Goal: Task Accomplishment & Management: Complete application form

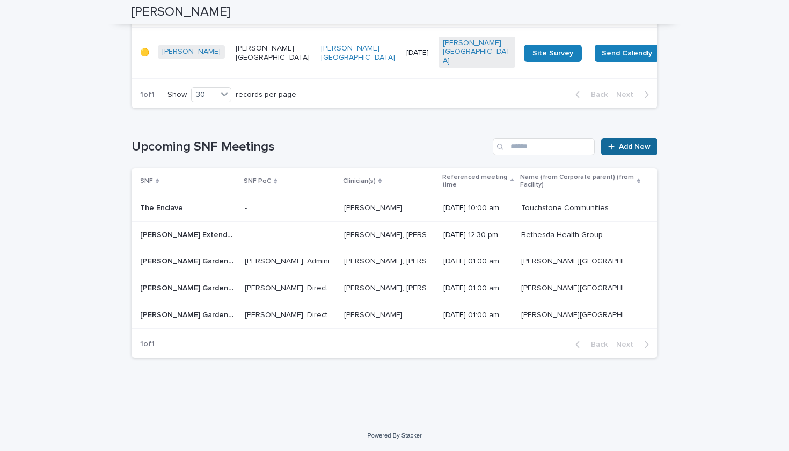
click at [645, 150] on span "Add New" at bounding box center [635, 147] width 32 height 8
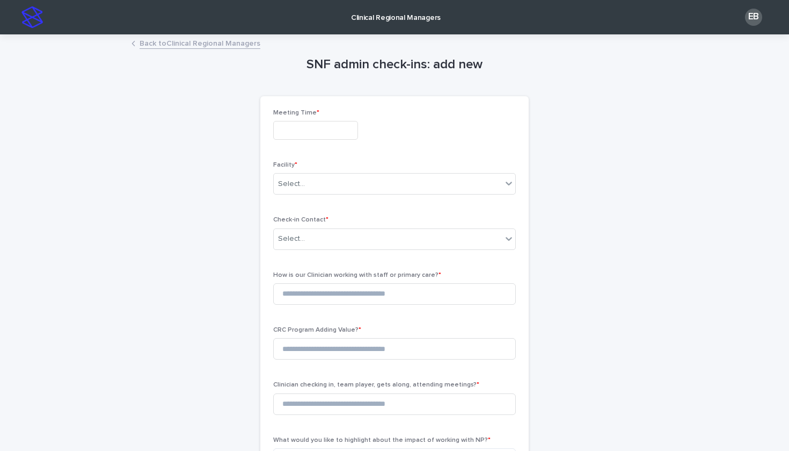
click at [306, 126] on input "text" at bounding box center [315, 130] width 85 height 19
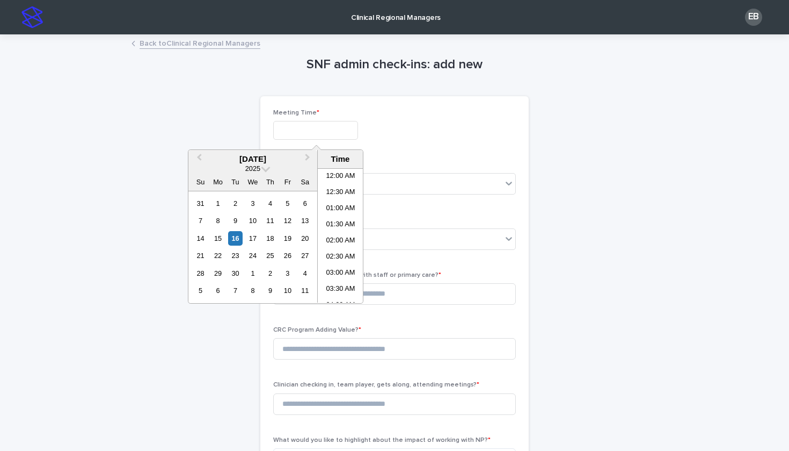
scroll to position [408, 0]
click at [238, 236] on div "16" at bounding box center [235, 238] width 14 height 14
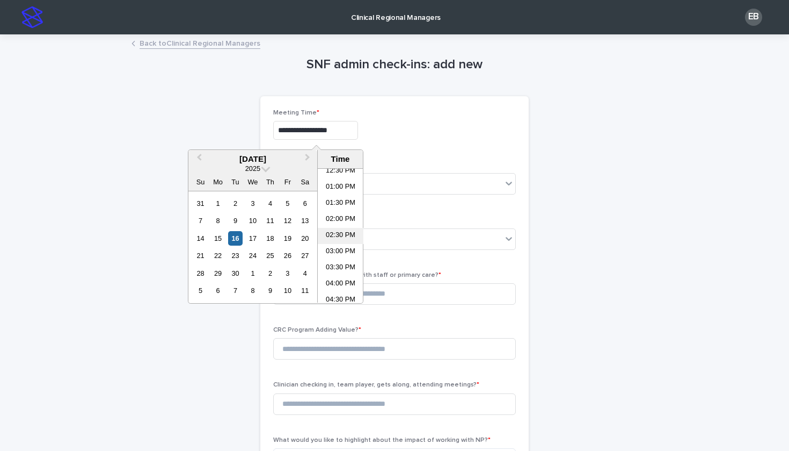
click at [331, 238] on li "02:30 PM" at bounding box center [341, 236] width 46 height 16
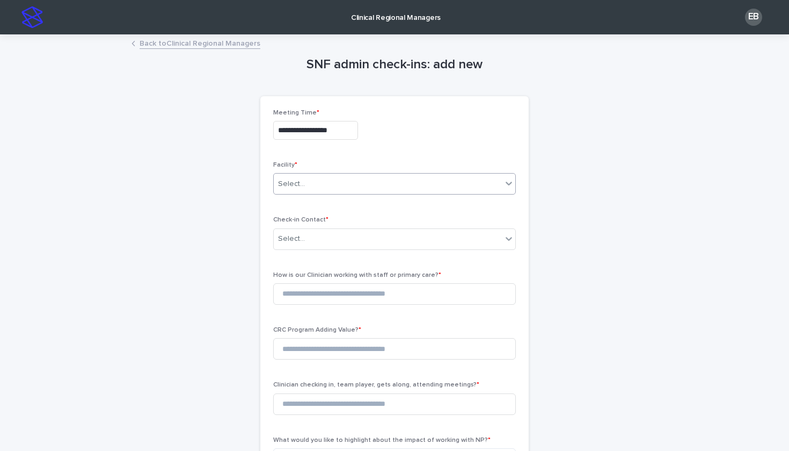
type input "**********"
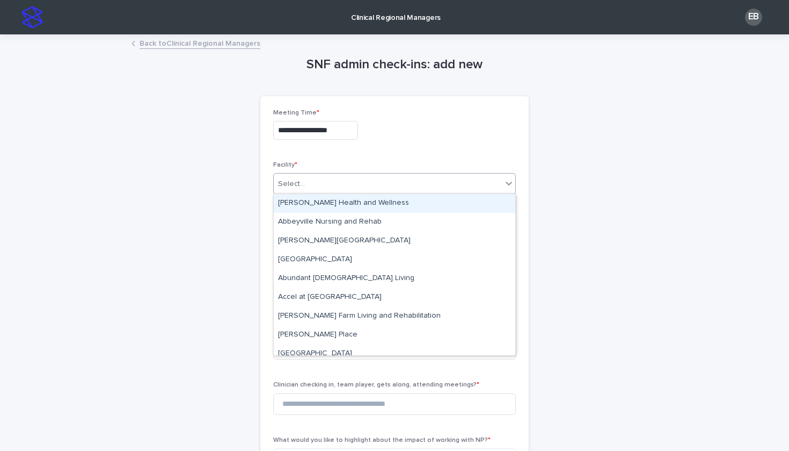
click at [353, 186] on div "Select..." at bounding box center [388, 184] width 228 height 18
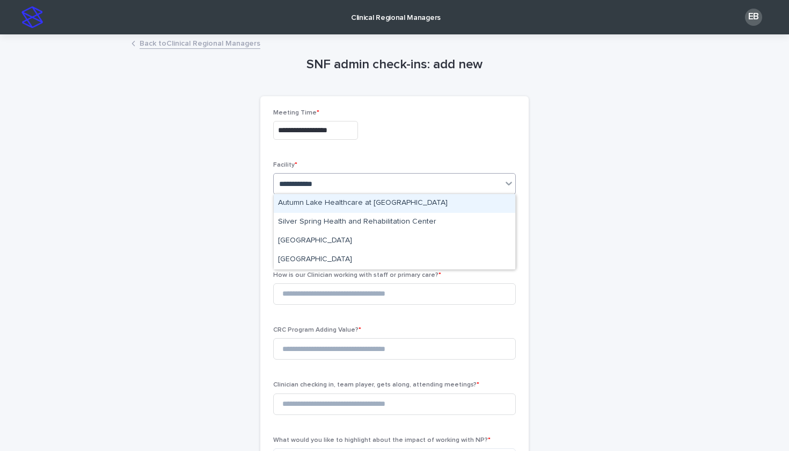
type input "**********"
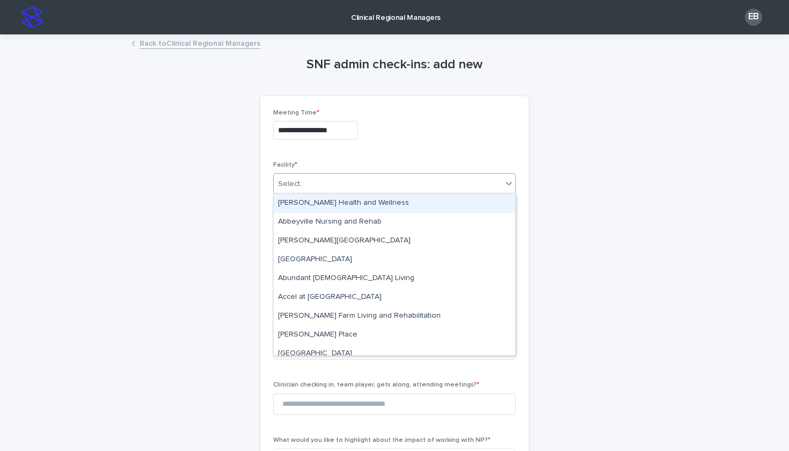
click at [374, 186] on div "Select..." at bounding box center [388, 184] width 228 height 18
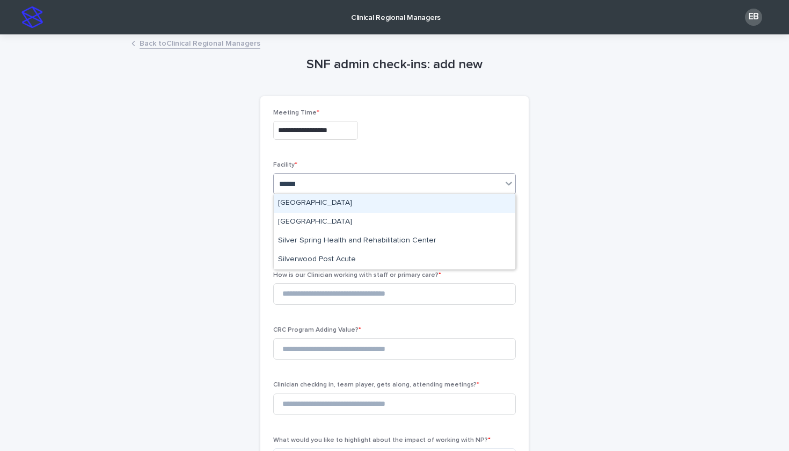
type input "******"
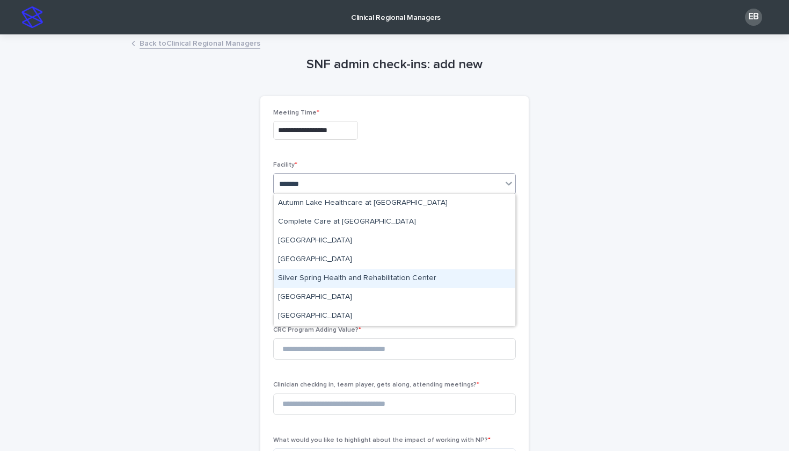
click at [386, 282] on div "Silver Spring Health and Rehabilitation Center" at bounding box center [395, 278] width 242 height 19
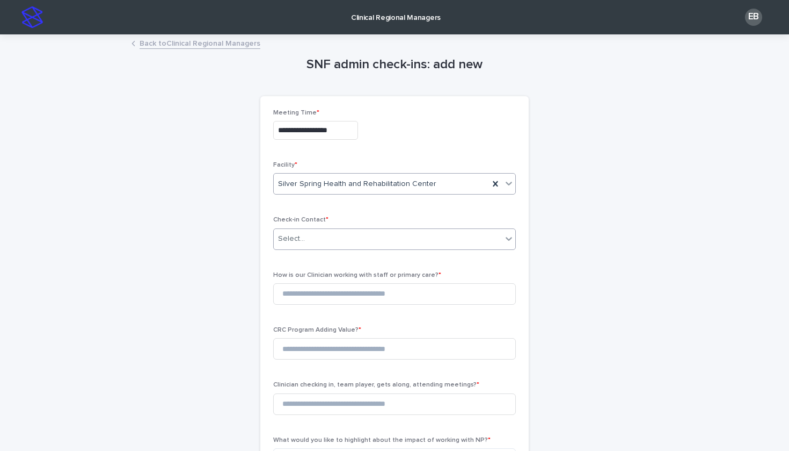
click at [359, 236] on div "Select..." at bounding box center [388, 239] width 228 height 18
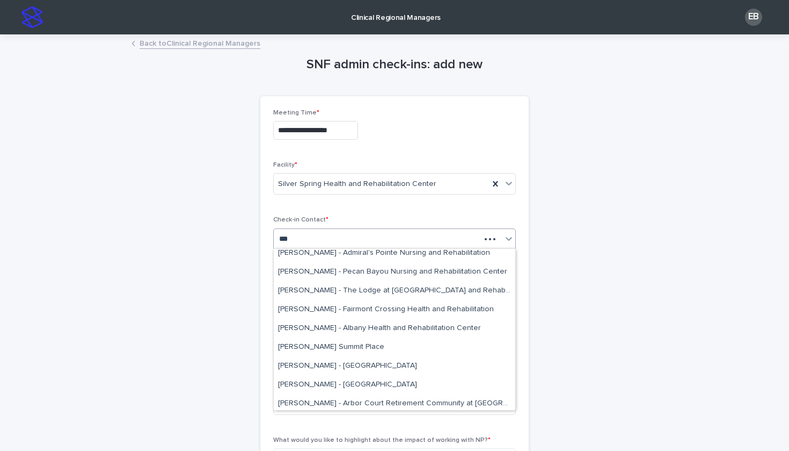
scroll to position [0, 0]
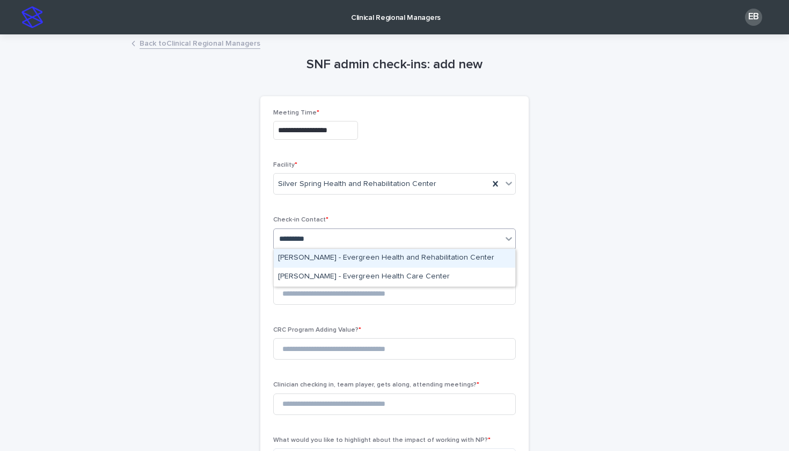
type input "**********"
type input "********"
click at [400, 256] on div "[PERSON_NAME] - Silver Spring Health and Rehabilitation Center" at bounding box center [395, 258] width 242 height 19
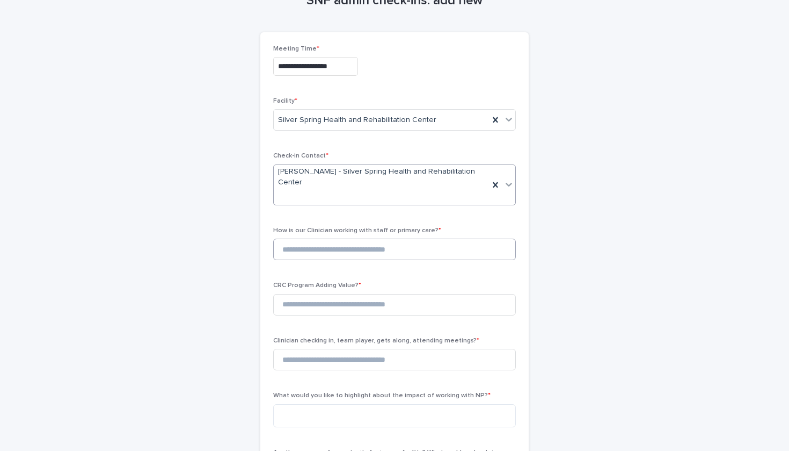
scroll to position [64, 0]
click at [388, 238] on input at bounding box center [394, 248] width 243 height 21
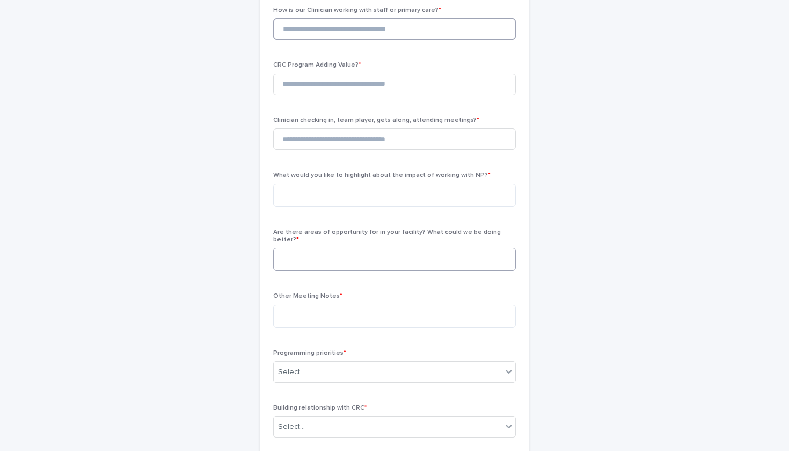
scroll to position [285, 0]
click at [382, 303] on textarea at bounding box center [394, 314] width 243 height 23
paste textarea "**********"
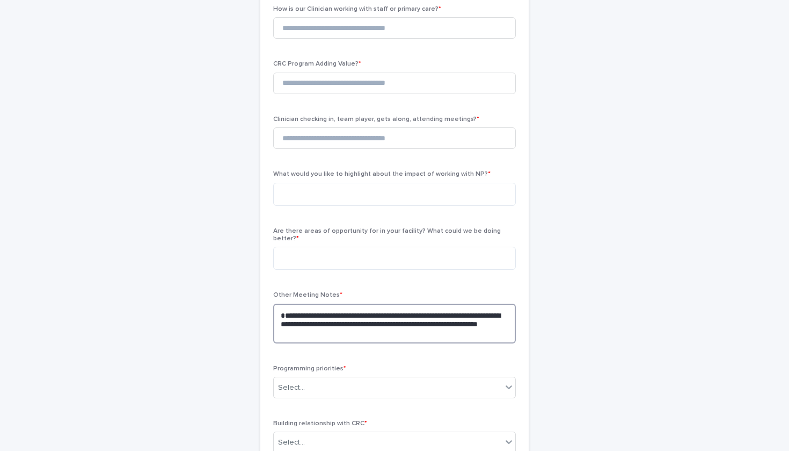
click at [285, 303] on textarea "**********" at bounding box center [394, 323] width 243 height 40
click at [409, 303] on textarea "**********" at bounding box center [394, 323] width 243 height 40
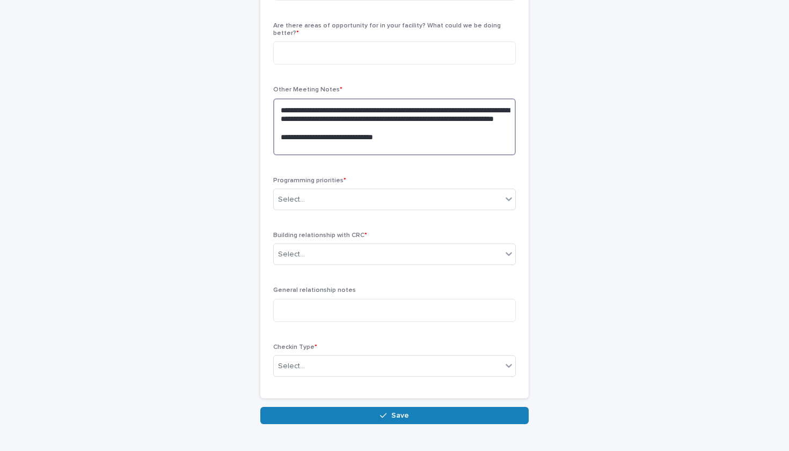
scroll to position [492, 0]
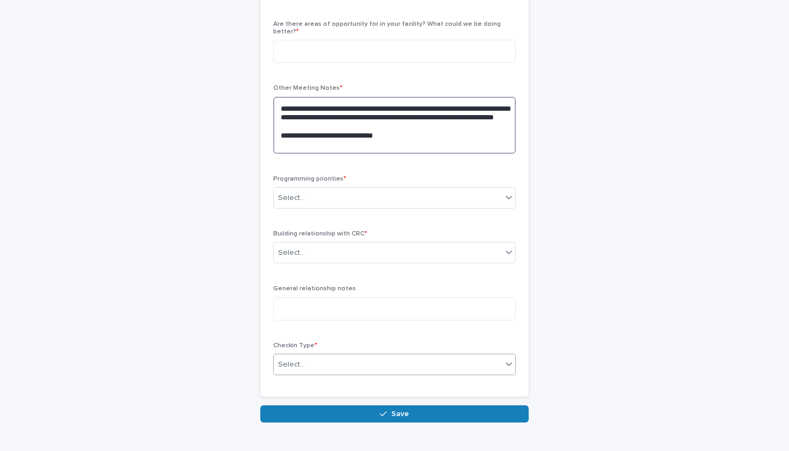
type textarea "**********"
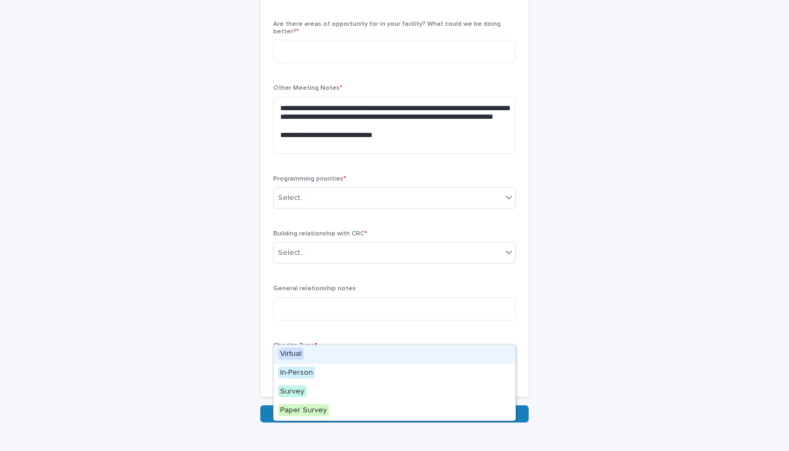
click at [389, 356] on div "Select..." at bounding box center [388, 365] width 228 height 18
click at [381, 353] on div "Virtual" at bounding box center [395, 354] width 242 height 19
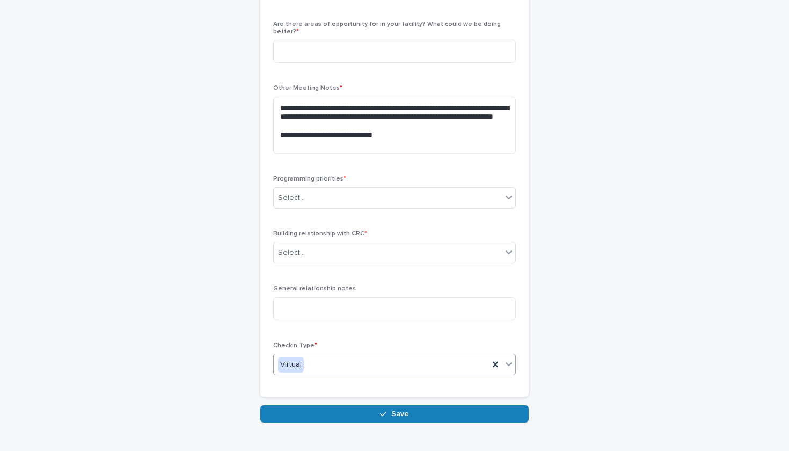
click at [381, 342] on p "Checkin Type *" at bounding box center [394, 346] width 243 height 8
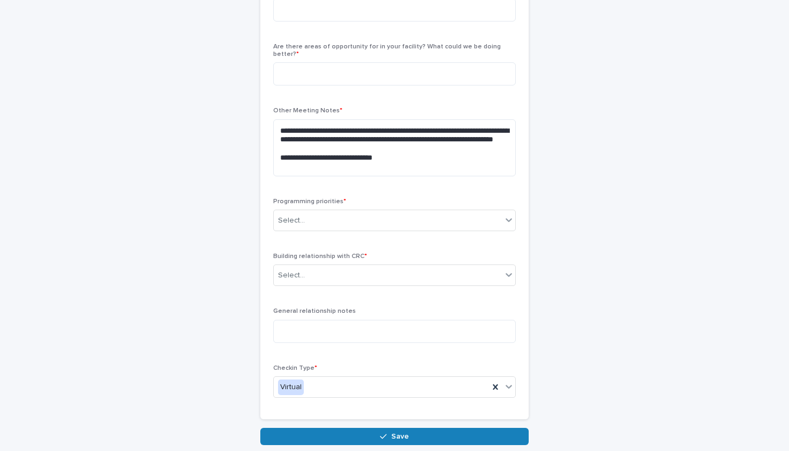
scroll to position [468, 0]
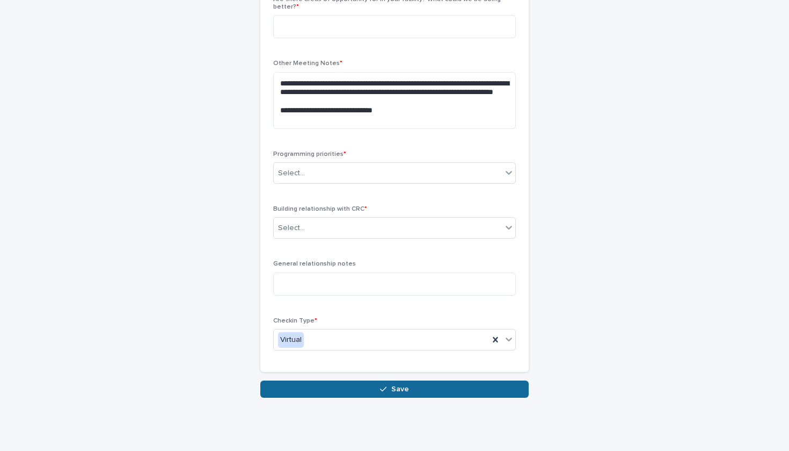
click at [409, 380] on button "Save" at bounding box center [394, 388] width 269 height 17
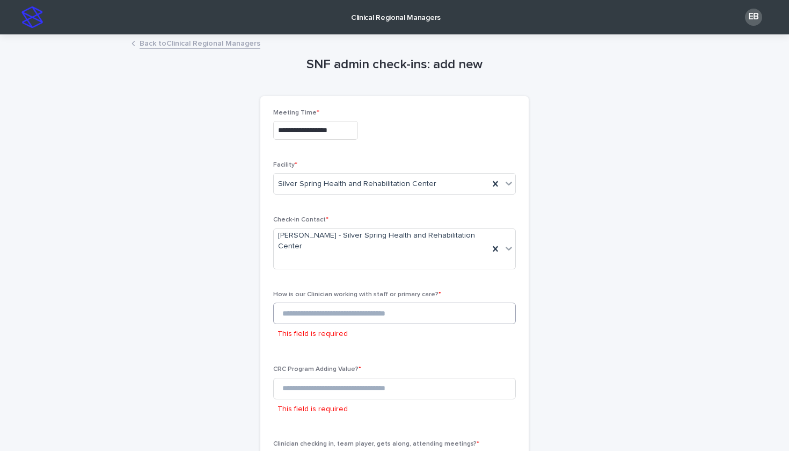
scroll to position [0, 0]
click at [347, 302] on input at bounding box center [394, 312] width 243 height 21
click at [331, 302] on input at bounding box center [394, 312] width 243 height 21
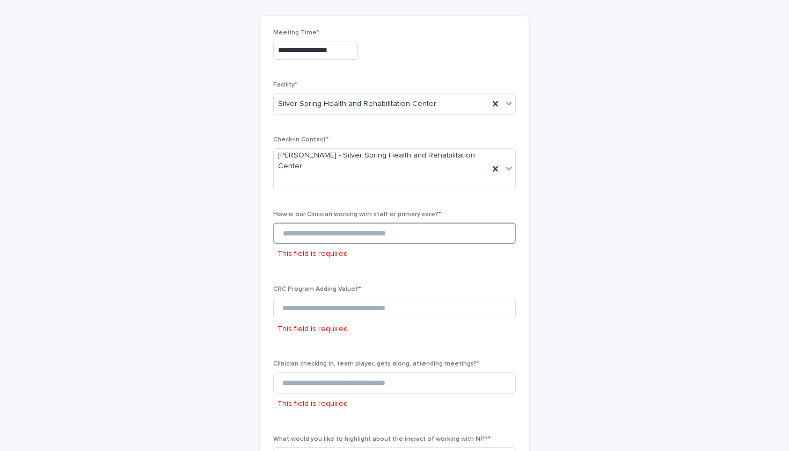
scroll to position [82, 0]
click at [336, 221] on input at bounding box center [394, 231] width 243 height 21
click at [356, 296] on input at bounding box center [394, 306] width 243 height 21
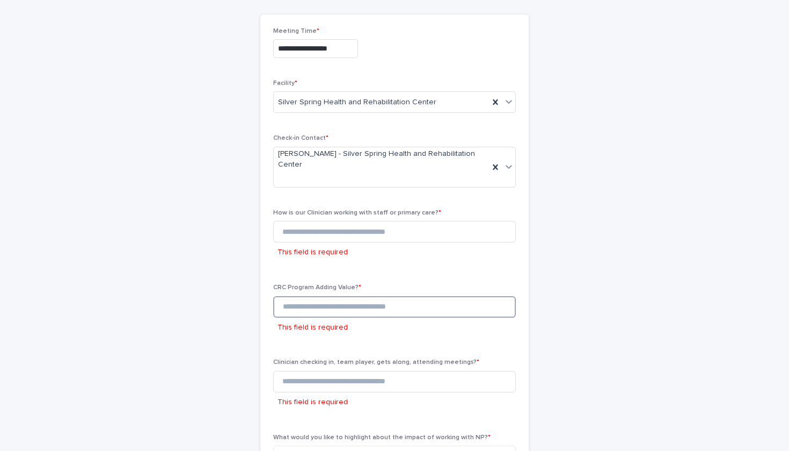
click at [356, 296] on input at bounding box center [394, 306] width 243 height 21
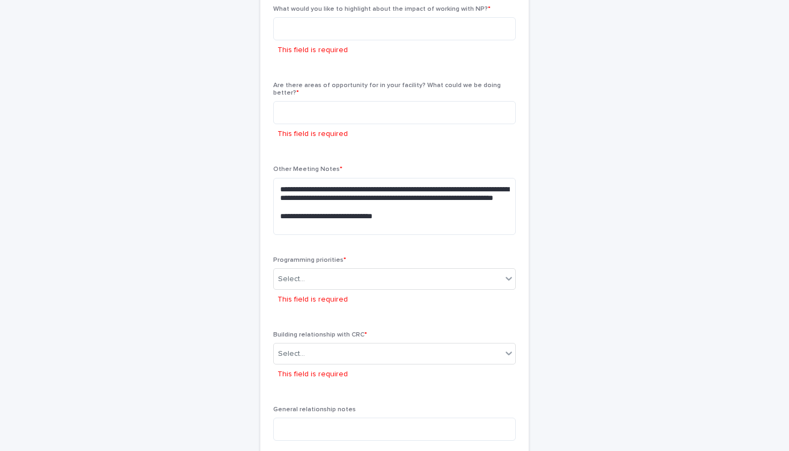
scroll to position [507, 0]
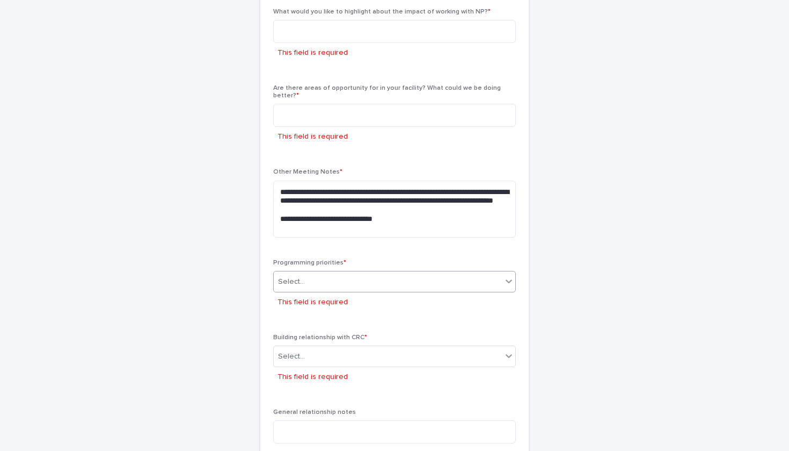
click at [367, 273] on div "Select..." at bounding box center [388, 282] width 228 height 18
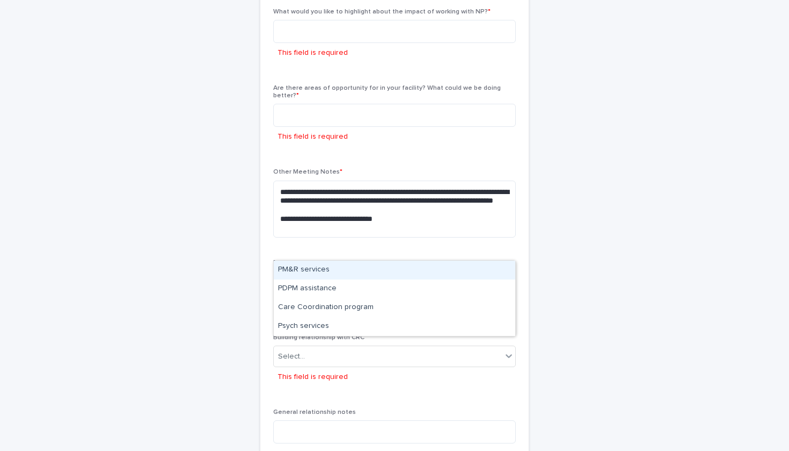
click at [343, 269] on div "PM&R services" at bounding box center [395, 269] width 242 height 19
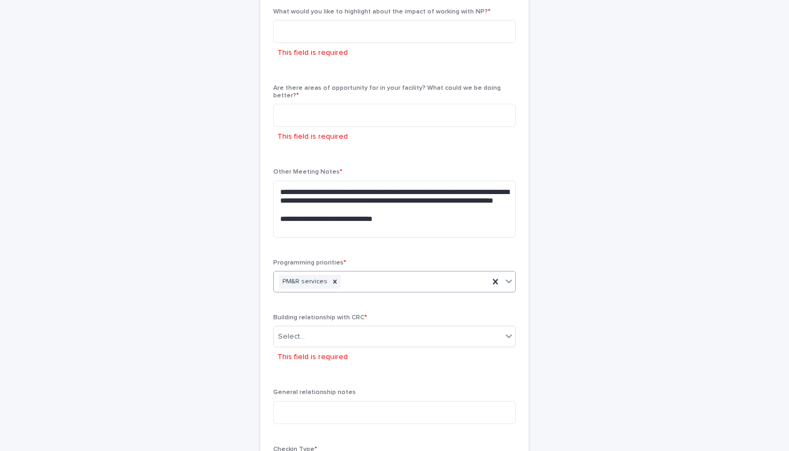
click at [338, 325] on div "Select... This field is required" at bounding box center [394, 345] width 243 height 41
click at [344, 328] on div "Select..." at bounding box center [388, 337] width 228 height 18
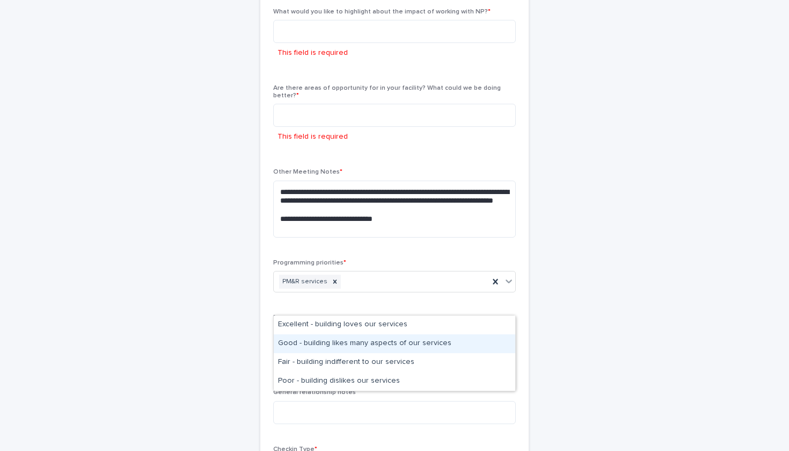
click at [349, 346] on div "Good - building likes many aspects of our services" at bounding box center [395, 343] width 242 height 19
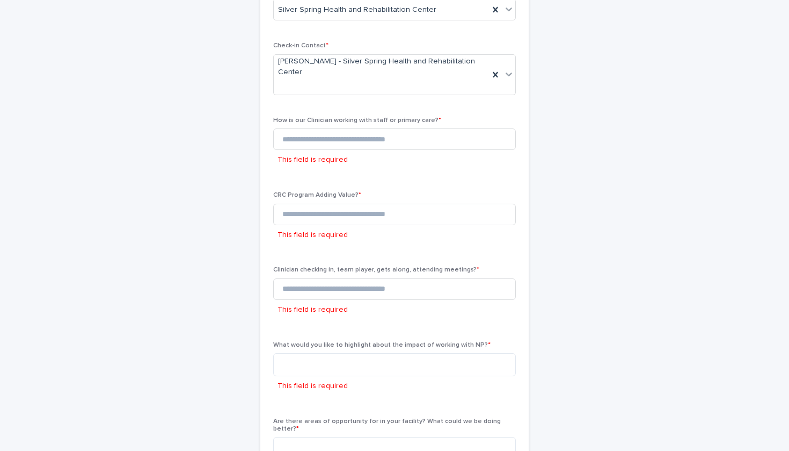
scroll to position [61, 0]
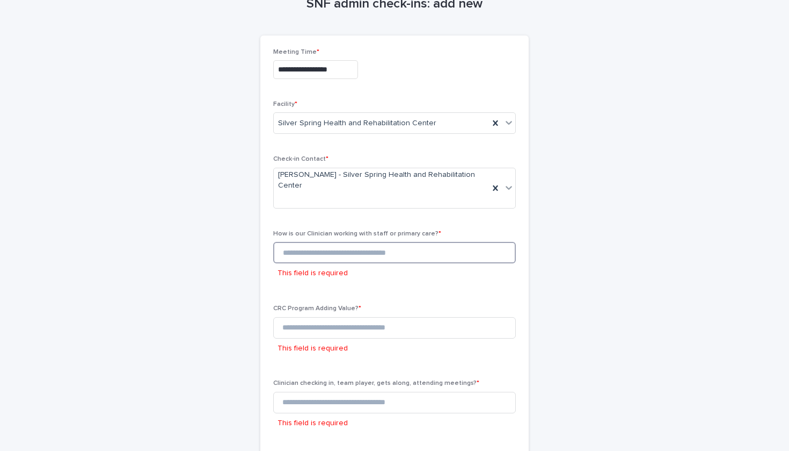
click at [320, 242] on input at bounding box center [394, 252] width 243 height 21
type input "*"
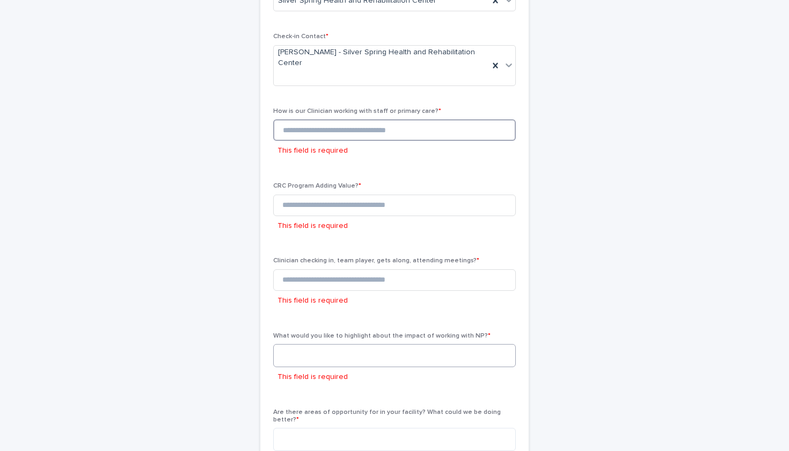
scroll to position [210, 0]
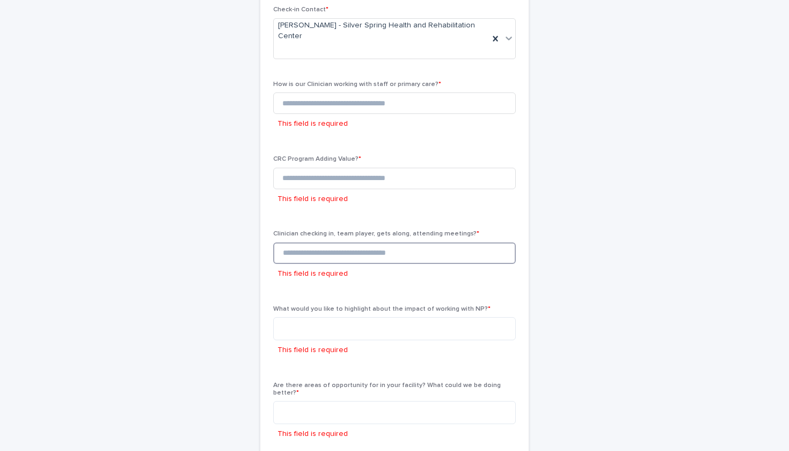
click at [342, 242] on input at bounding box center [394, 252] width 243 height 21
click at [331, 317] on textarea at bounding box center [394, 328] width 243 height 23
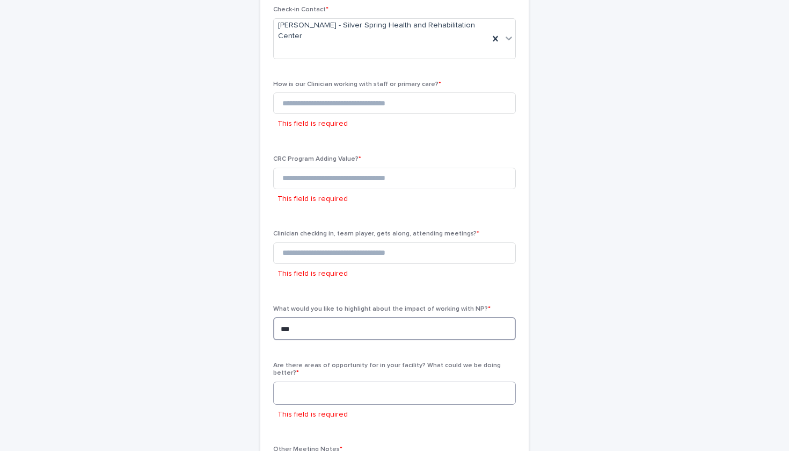
type textarea "***"
click at [322, 381] on textarea at bounding box center [394, 392] width 243 height 23
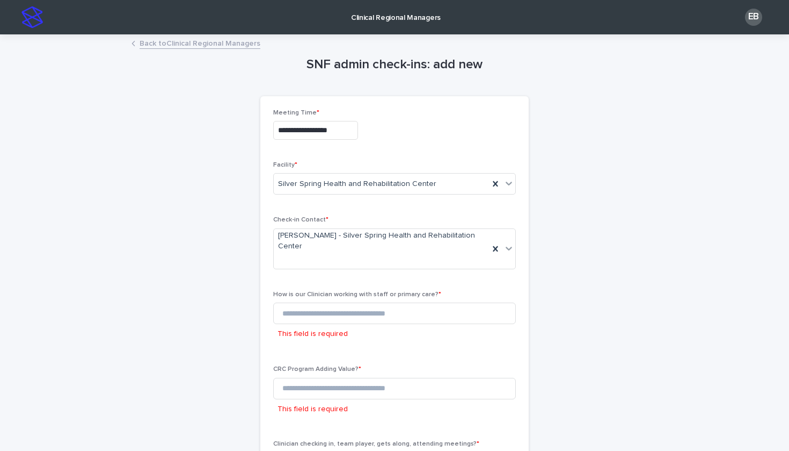
scroll to position [8, 0]
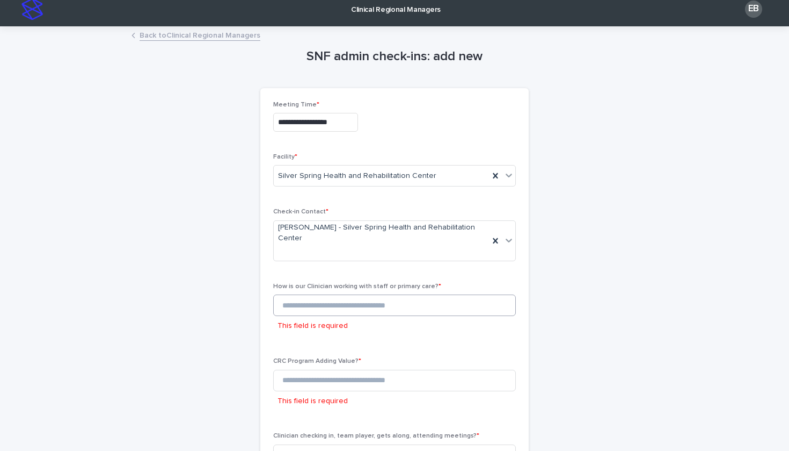
type textarea "***"
click at [401, 294] on input at bounding box center [394, 304] width 243 height 21
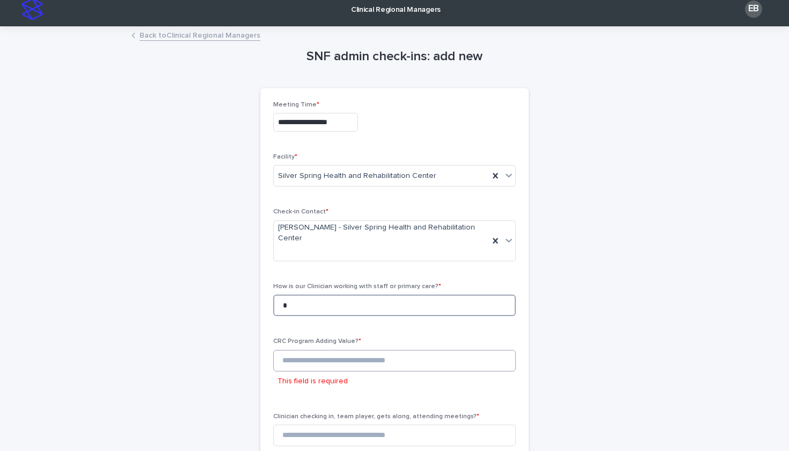
type input "*"
click at [376, 350] on input at bounding box center [394, 360] width 243 height 21
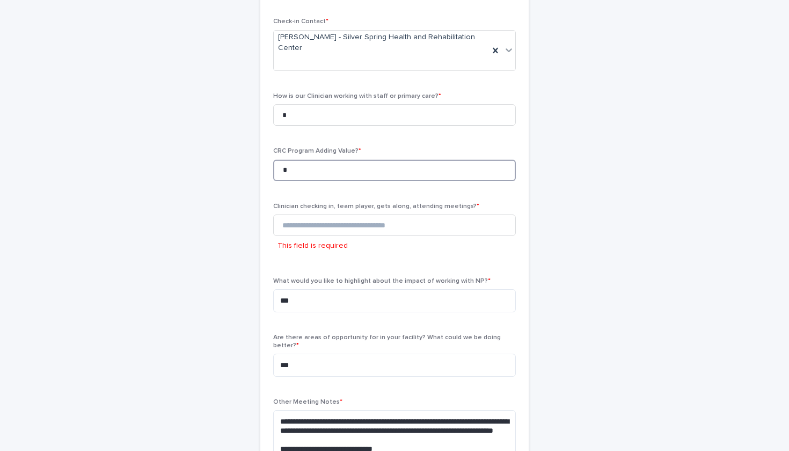
scroll to position [199, 0]
type input "*"
click at [371, 201] on div "Clinician checking in, team player, gets along, attending meetings? * This fiel…" at bounding box center [394, 232] width 243 height 62
click at [371, 213] on input at bounding box center [394, 223] width 243 height 21
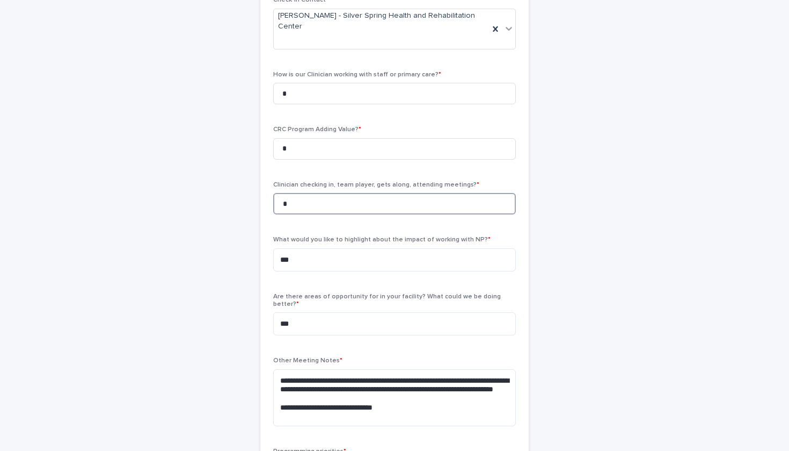
scroll to position [150, 0]
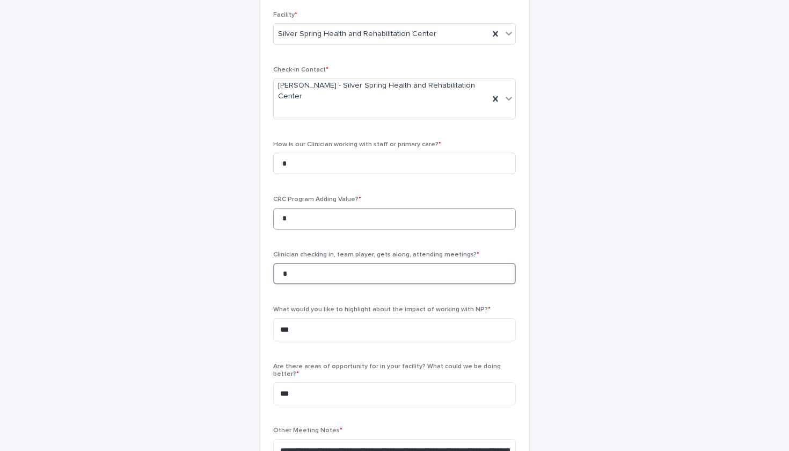
type input "*"
click at [346, 208] on input "*" at bounding box center [394, 218] width 243 height 21
type input "*"
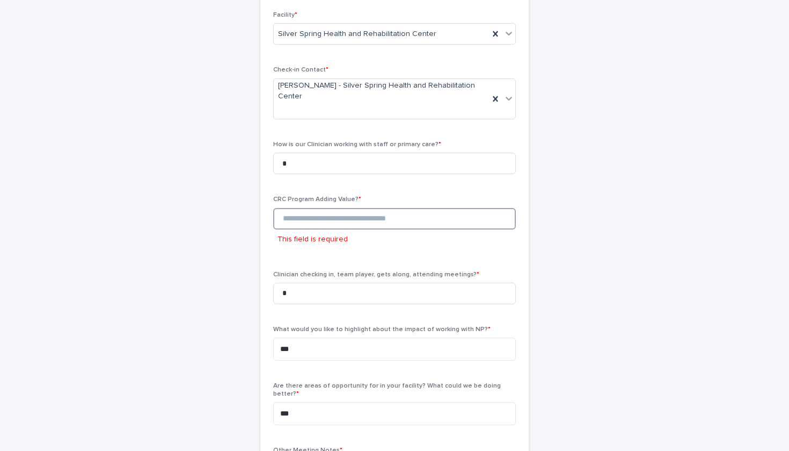
type input "*"
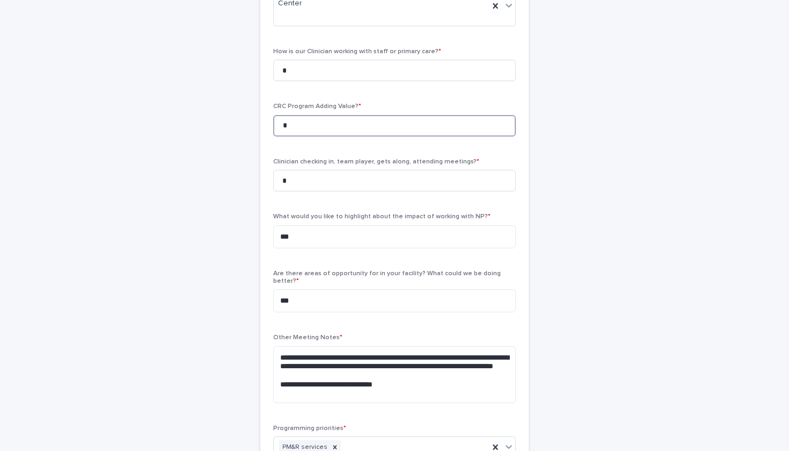
scroll to position [243, 0]
click at [332, 283] on div "Are there areas of opportunity for in your facility? What could we be doing bet…" at bounding box center [394, 296] width 243 height 52
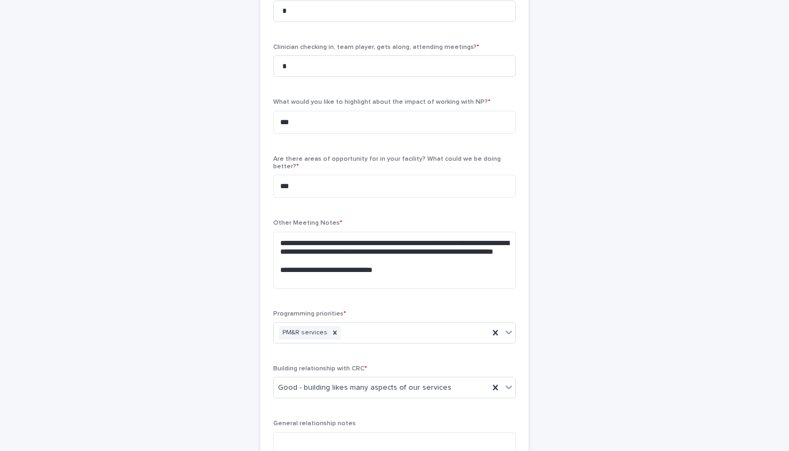
scroll to position [345, 0]
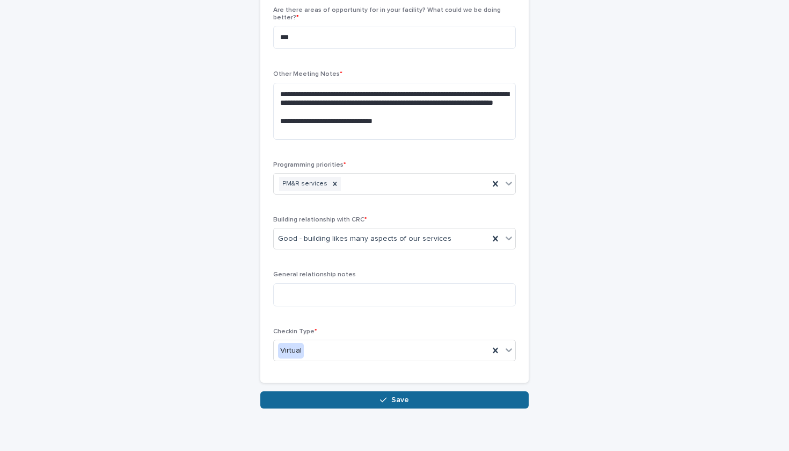
click at [346, 391] on button "Save" at bounding box center [394, 399] width 269 height 17
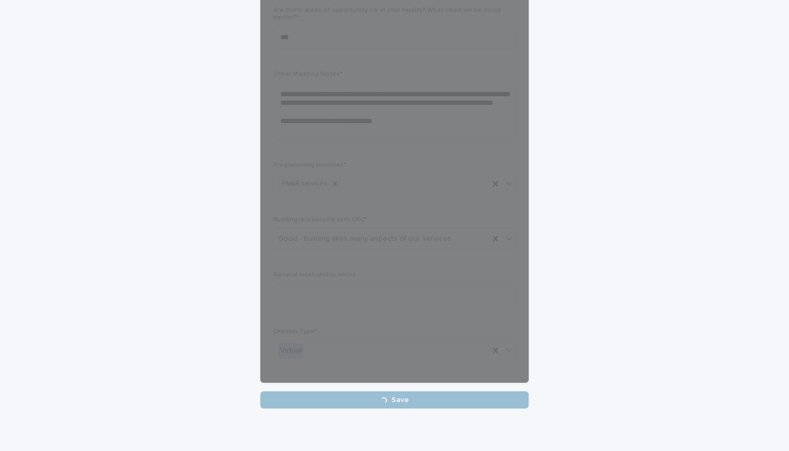
scroll to position [506, 0]
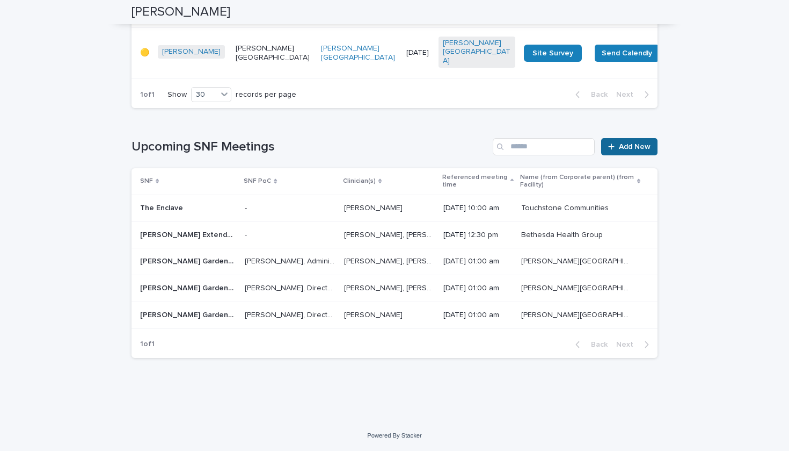
click at [647, 155] on link "Add New" at bounding box center [629, 146] width 56 height 17
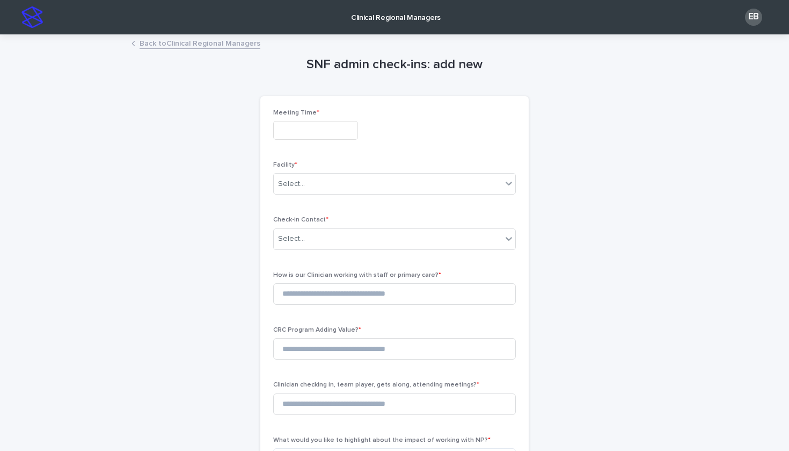
click at [338, 127] on input "text" at bounding box center [315, 130] width 85 height 19
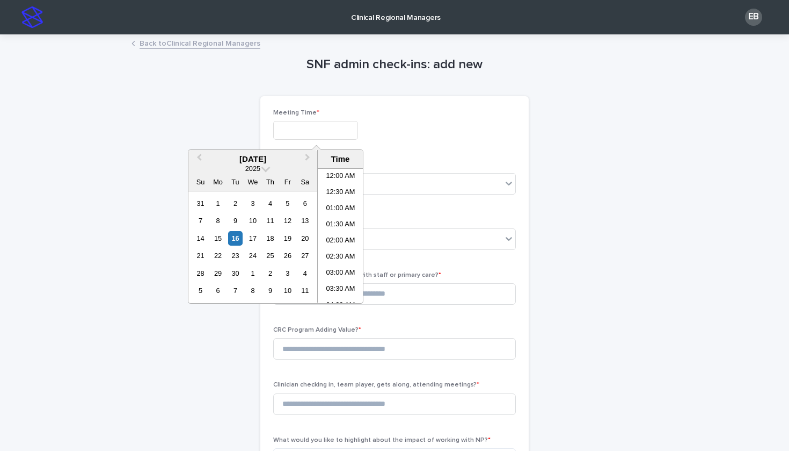
scroll to position [408, 0]
click at [237, 240] on div "16" at bounding box center [235, 238] width 14 height 14
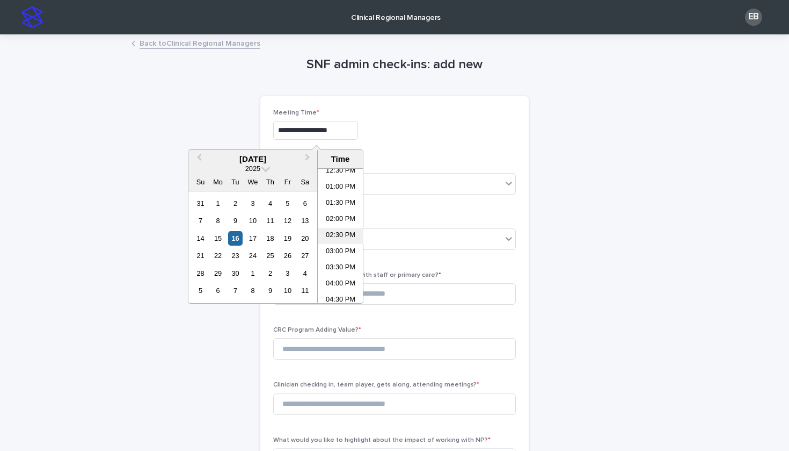
click at [351, 232] on li "02:30 PM" at bounding box center [341, 236] width 46 height 16
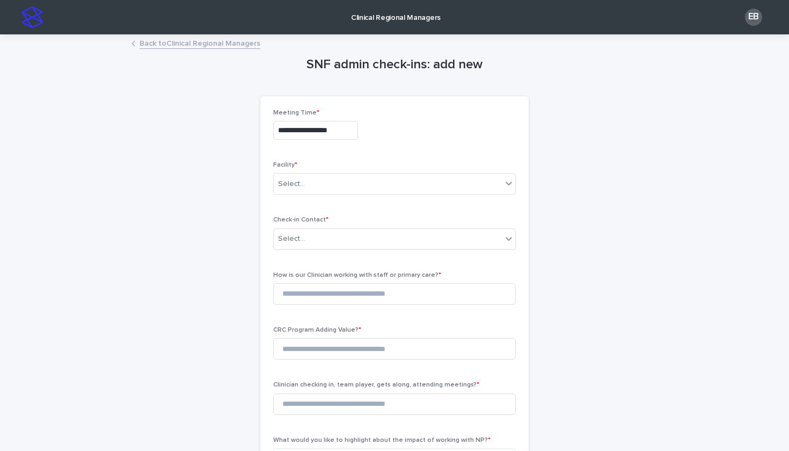
type input "**********"
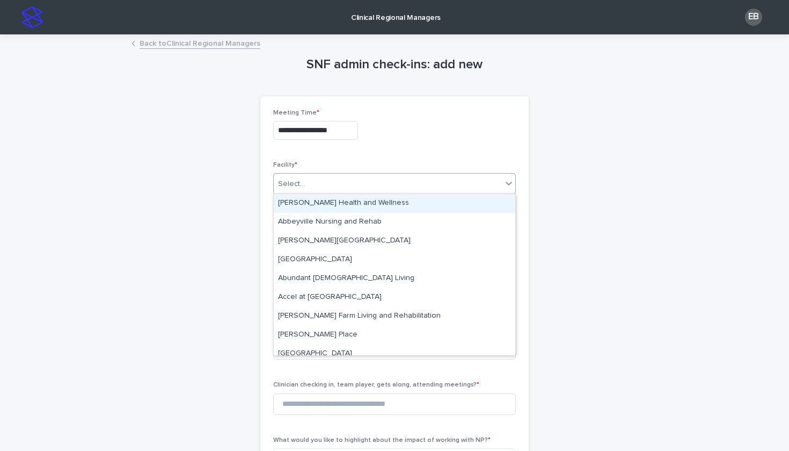
click at [349, 185] on div "Select..." at bounding box center [388, 184] width 228 height 18
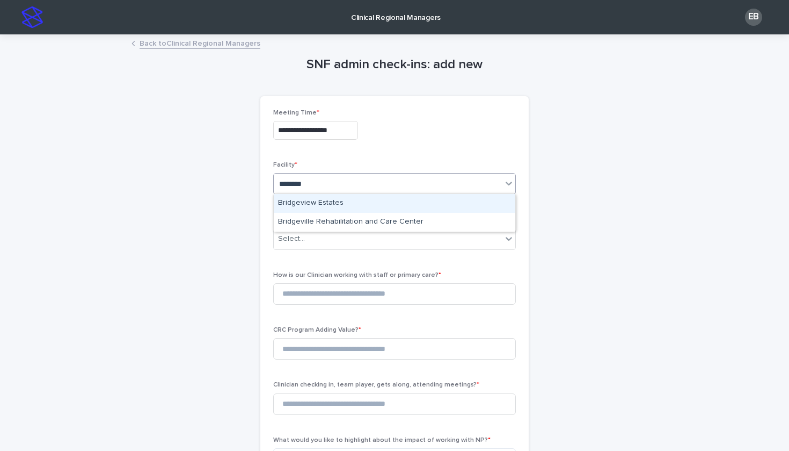
type input "*********"
click at [415, 206] on div "Bridgeville Rehabilitation and Care Center" at bounding box center [395, 203] width 242 height 19
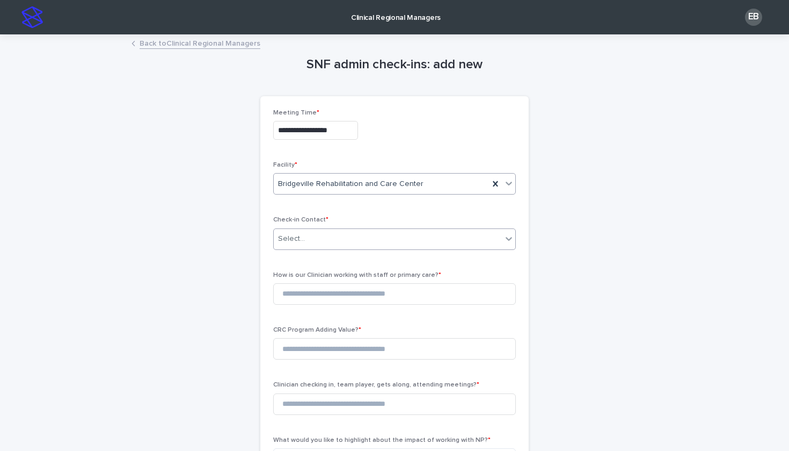
click at [340, 234] on div "Select..." at bounding box center [388, 239] width 228 height 18
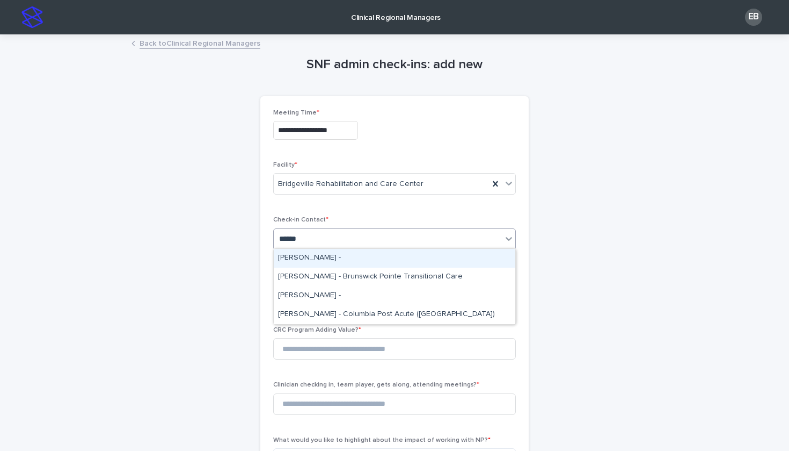
type input "******"
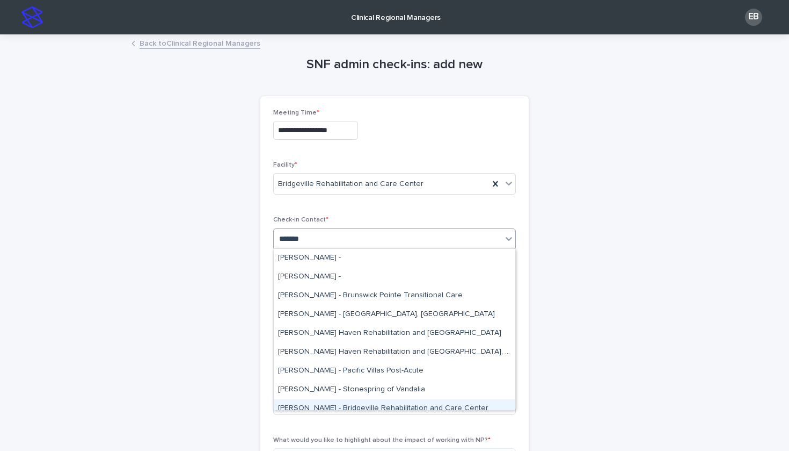
click at [315, 409] on div "[PERSON_NAME] - Bridgeville Rehabilitation and Care Center" at bounding box center [395, 408] width 242 height 19
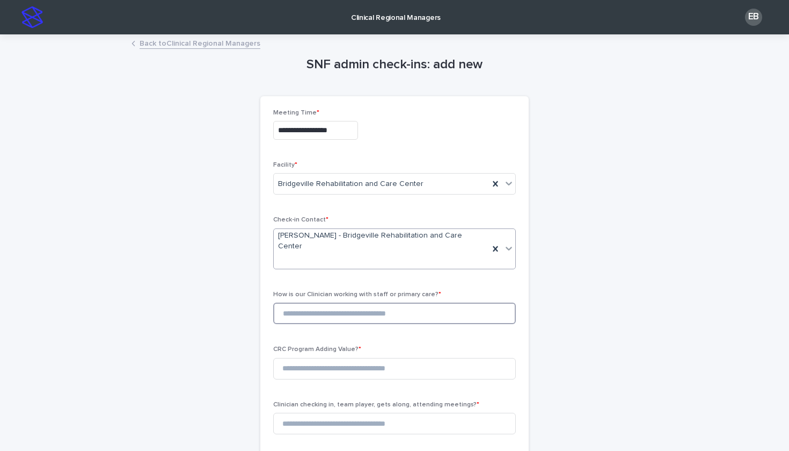
click at [427, 302] on input at bounding box center [394, 312] width 243 height 21
type input "*"
click at [389, 358] on input at bounding box center [394, 368] width 243 height 21
type input "*"
click at [373, 412] on input at bounding box center [394, 422] width 243 height 21
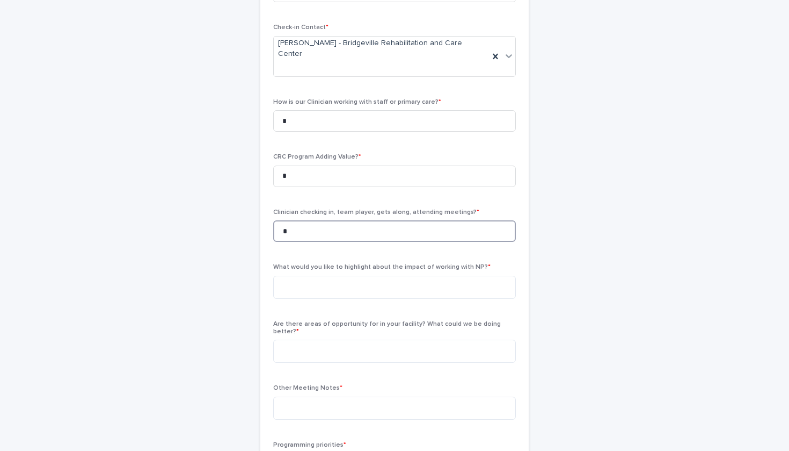
scroll to position [193, 0]
type input "*"
click at [391, 275] on textarea at bounding box center [394, 286] width 243 height 23
type textarea "**"
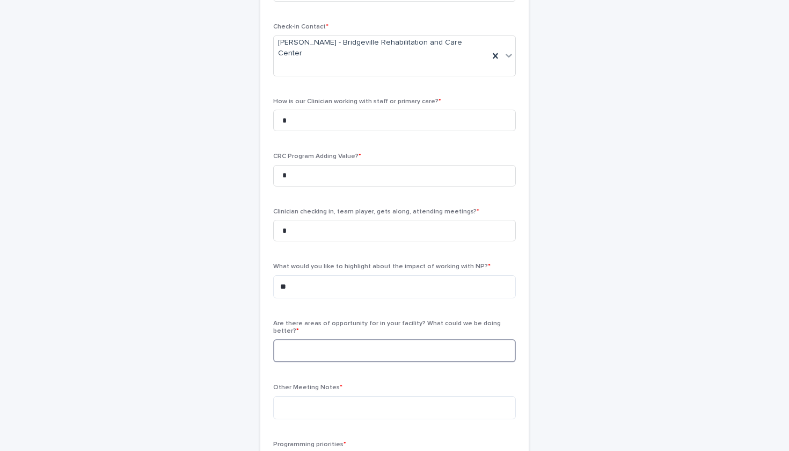
click at [378, 339] on textarea at bounding box center [394, 350] width 243 height 23
type textarea "**"
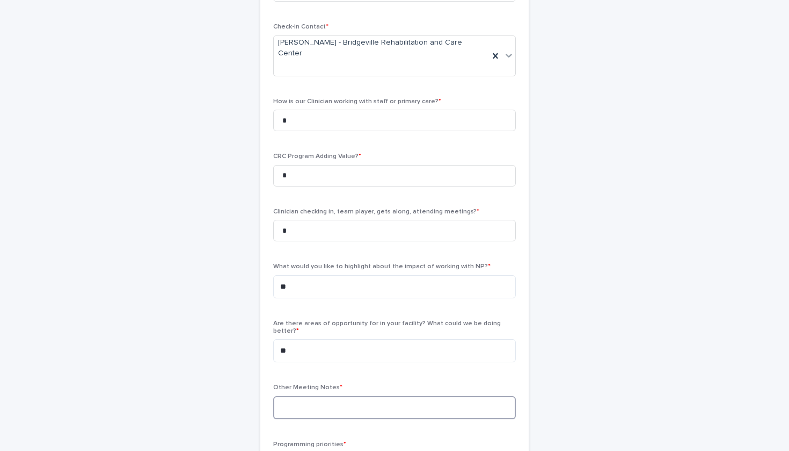
click at [378, 396] on textarea at bounding box center [394, 407] width 243 height 23
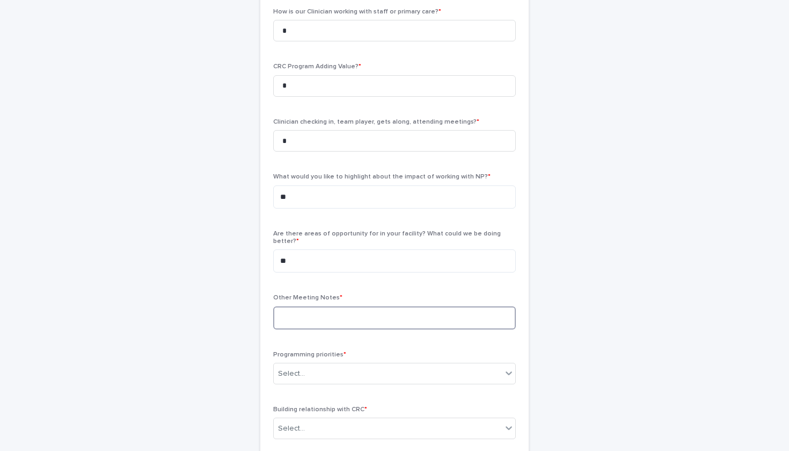
scroll to position [284, 0]
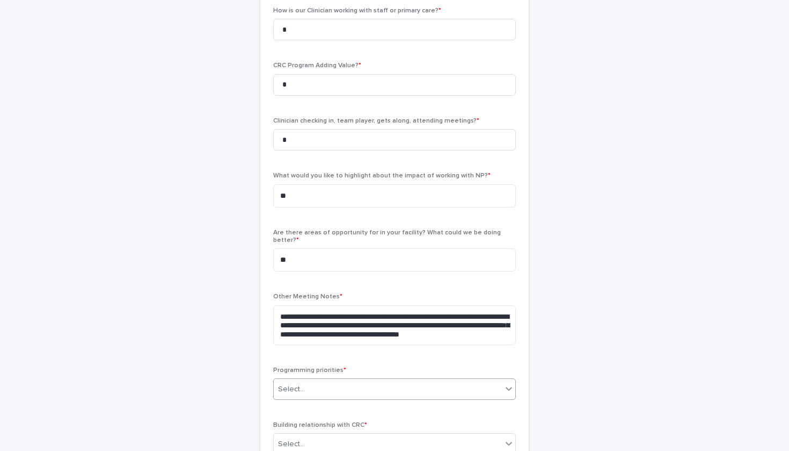
click at [409, 380] on div "Select..." at bounding box center [388, 389] width 228 height 18
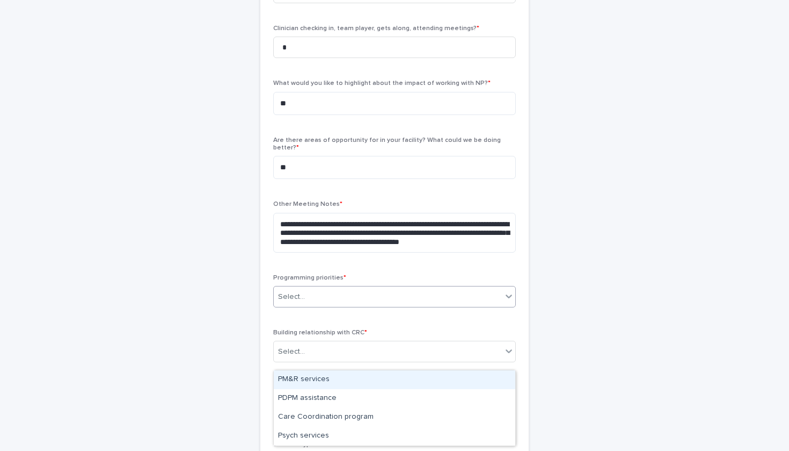
scroll to position [378, 0]
click at [398, 382] on div "PM&R services" at bounding box center [395, 379] width 242 height 19
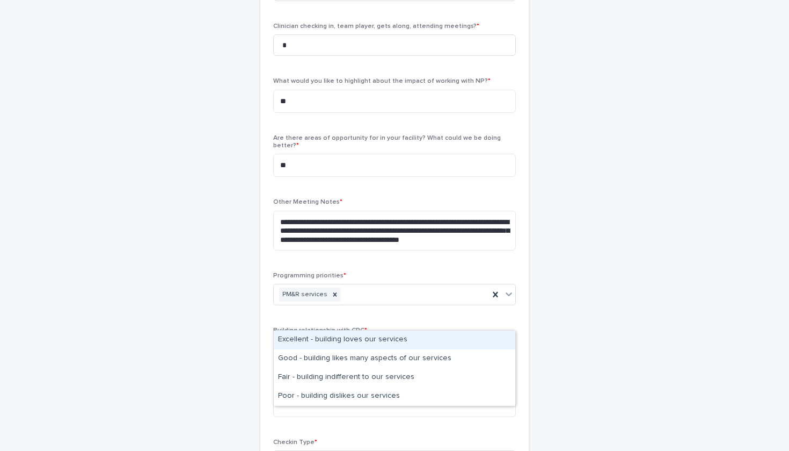
click at [361, 340] on div "Select..." at bounding box center [388, 349] width 228 height 18
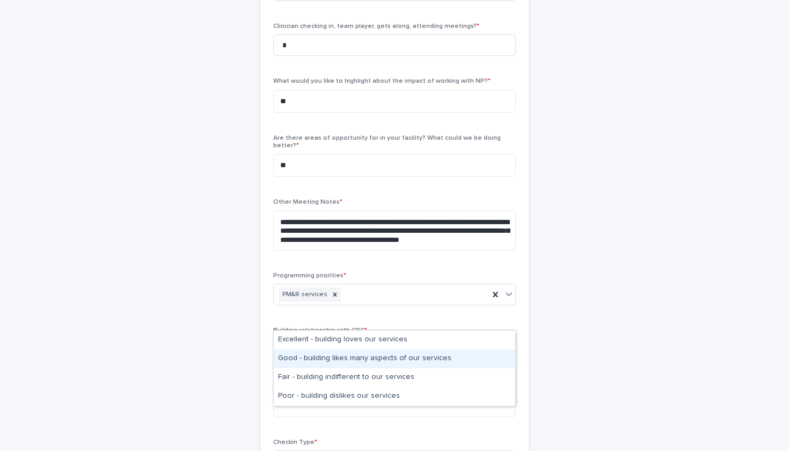
click at [354, 356] on div "Good - building likes many aspects of our services" at bounding box center [395, 358] width 242 height 19
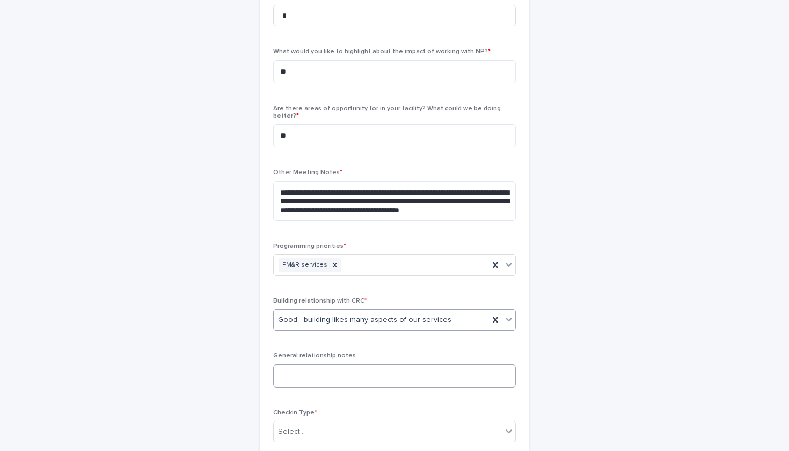
scroll to position [416, 0]
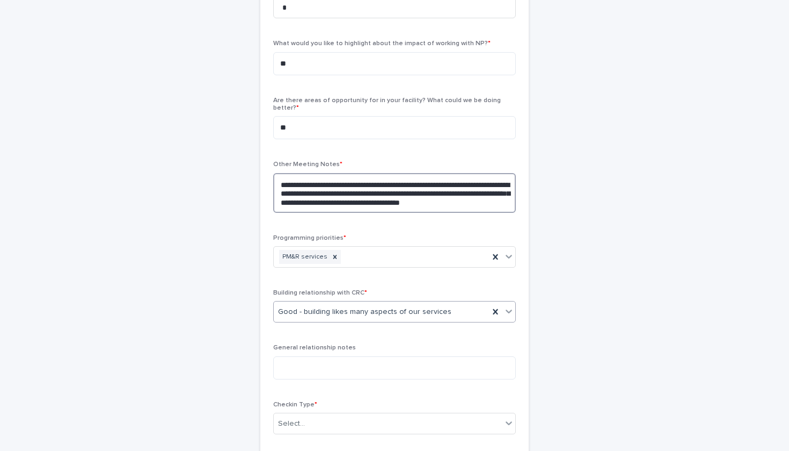
click at [503, 173] on textarea "**********" at bounding box center [394, 193] width 243 height 40
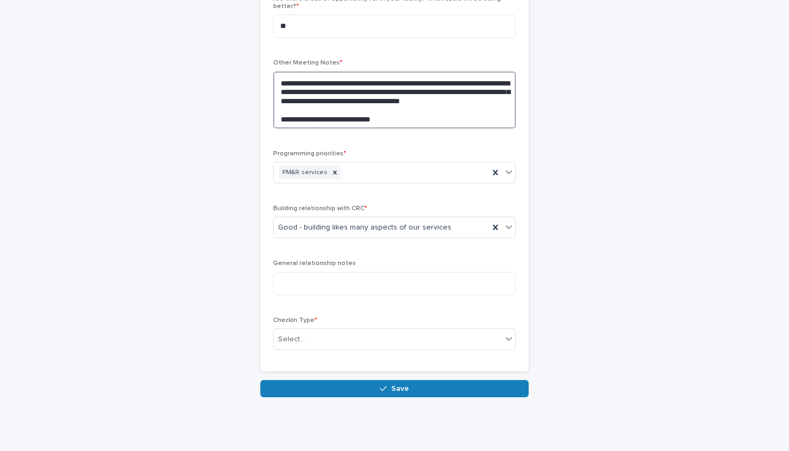
scroll to position [517, 0]
type textarea "**********"
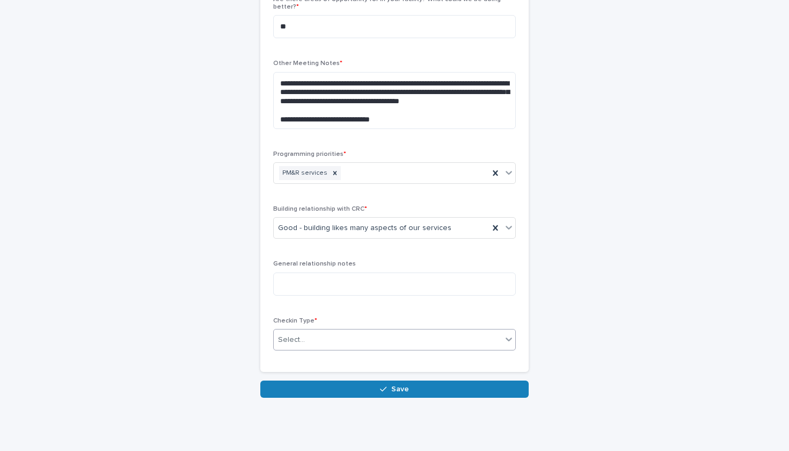
click at [403, 331] on div "Select..." at bounding box center [388, 340] width 228 height 18
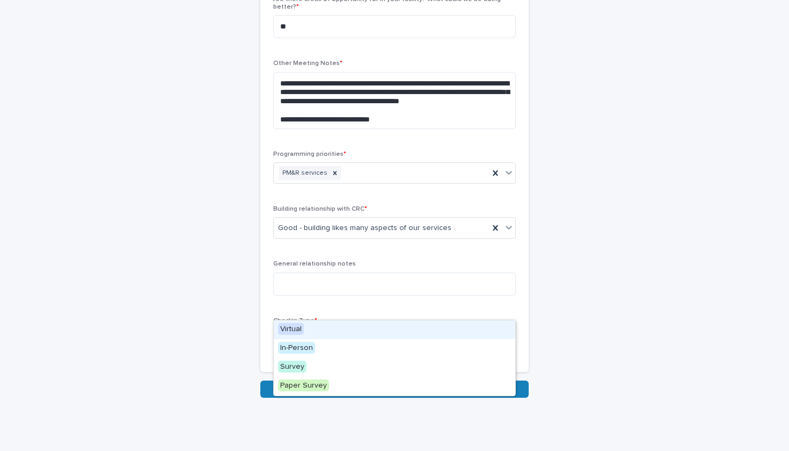
click at [368, 332] on div "Virtual" at bounding box center [395, 329] width 242 height 19
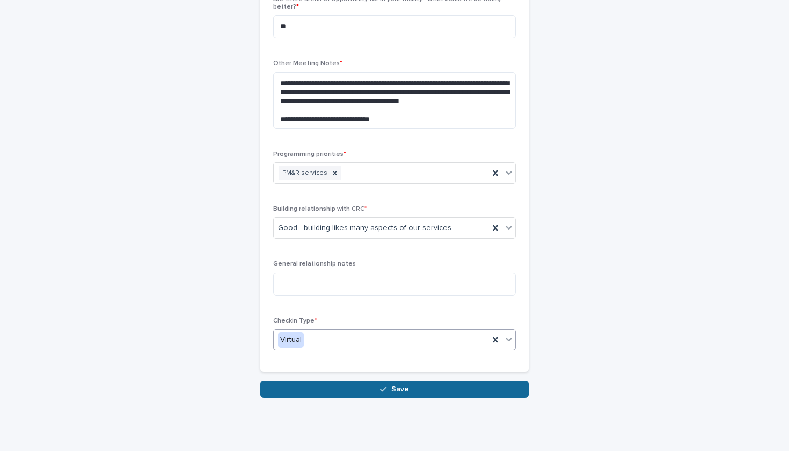
click at [373, 380] on button "Save" at bounding box center [394, 388] width 269 height 17
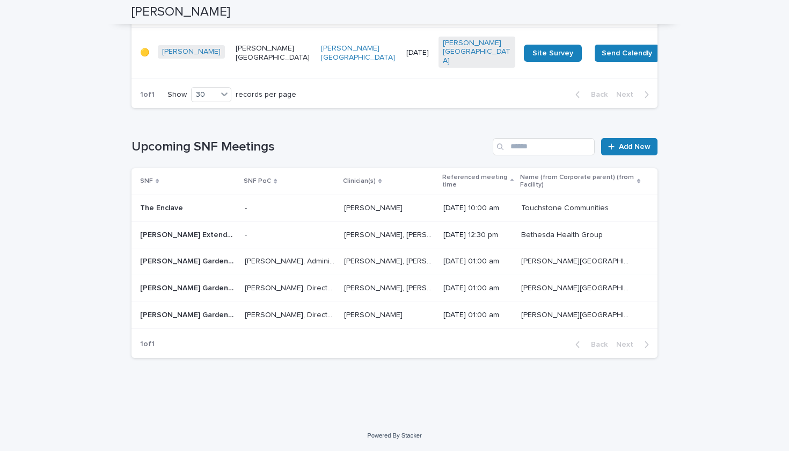
scroll to position [1616, 0]
click at [641, 155] on link "Add New" at bounding box center [629, 146] width 56 height 17
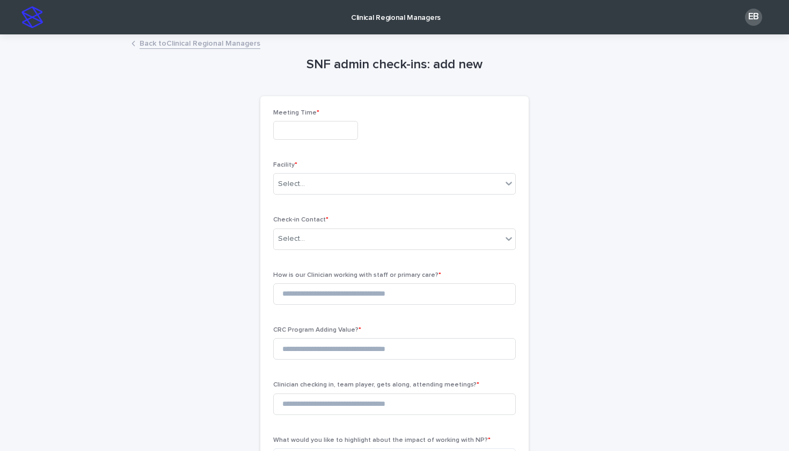
click at [286, 122] on input "text" at bounding box center [315, 130] width 85 height 19
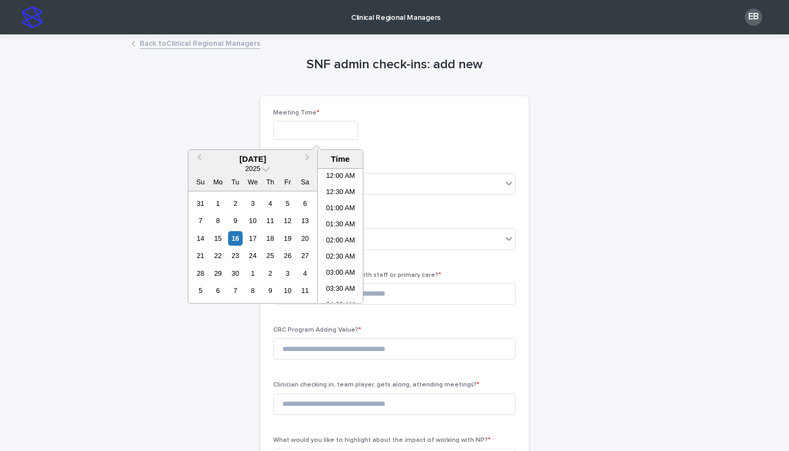
scroll to position [408, 0]
click at [233, 240] on div "16" at bounding box center [235, 238] width 14 height 14
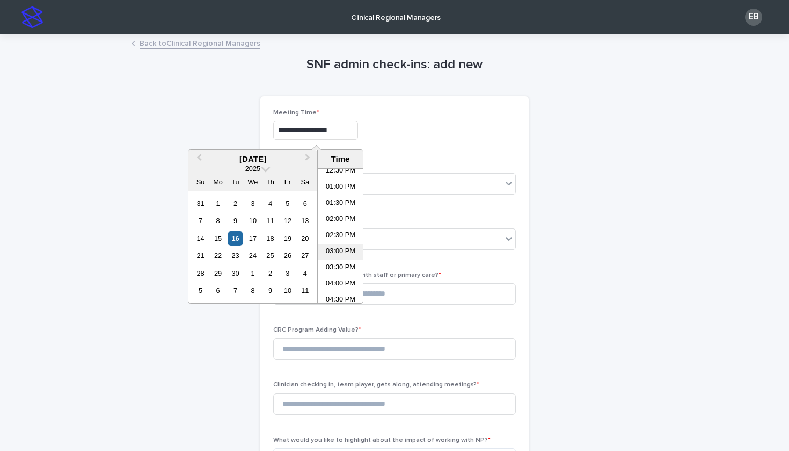
click at [348, 249] on li "03:00 PM" at bounding box center [341, 252] width 46 height 16
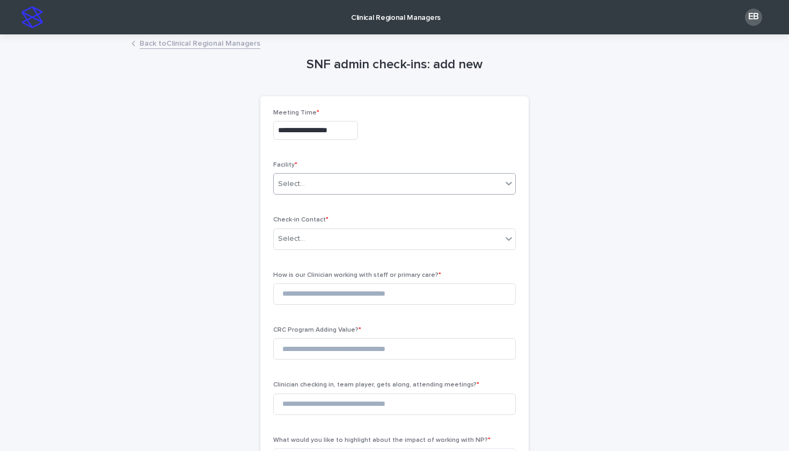
type input "**********"
click at [366, 186] on div "Select..." at bounding box center [388, 184] width 228 height 18
type input "*"
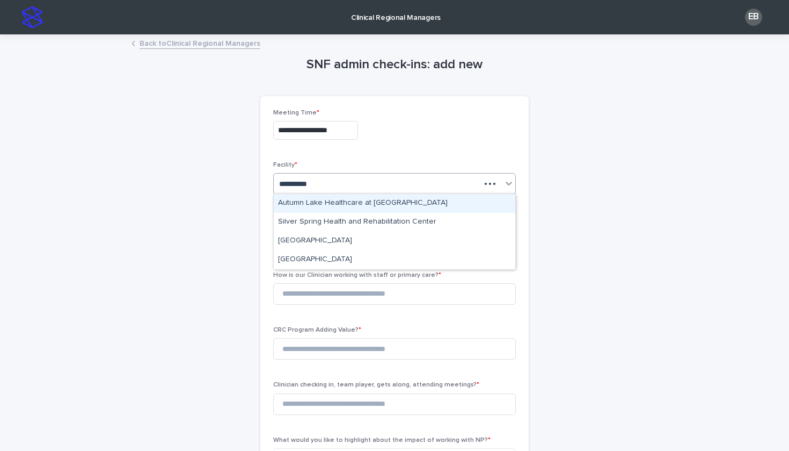
type input "**********"
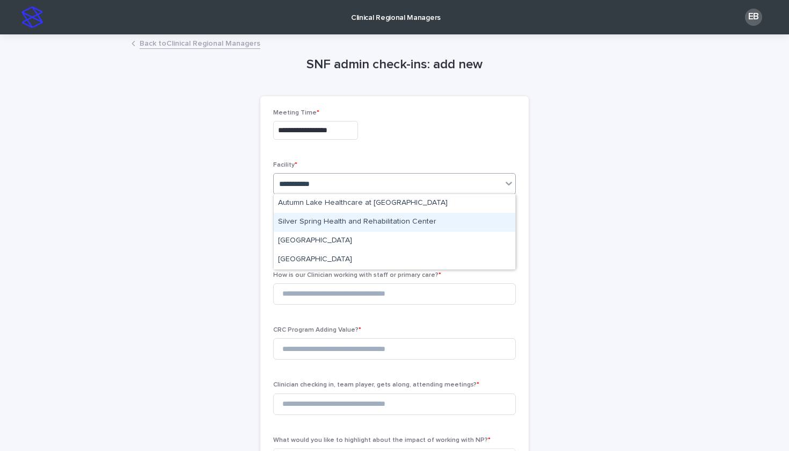
click at [366, 228] on div "Silver Spring Health and Rehabilitation Center" at bounding box center [395, 222] width 242 height 19
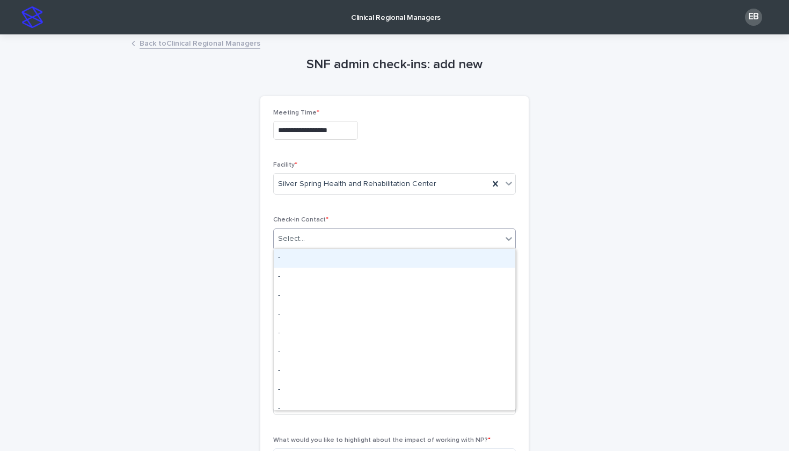
click at [375, 237] on div "Select..." at bounding box center [388, 239] width 228 height 18
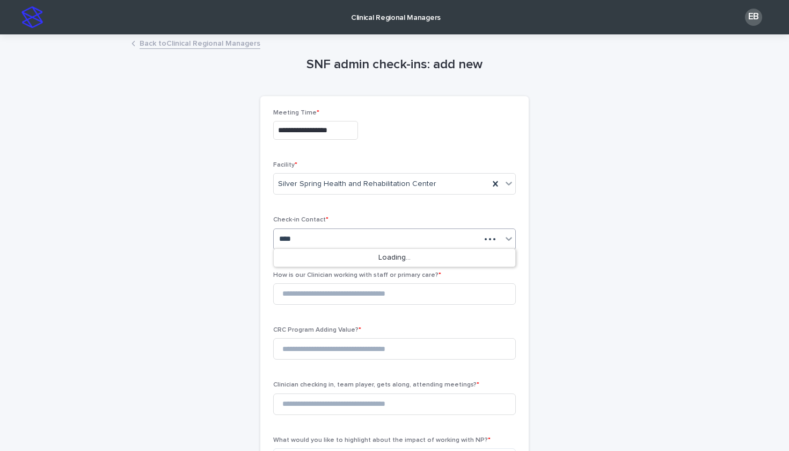
type input "*****"
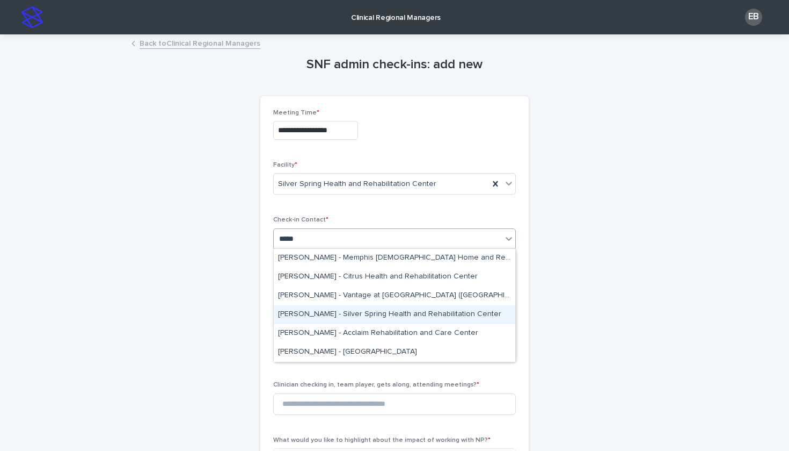
click at [353, 318] on div "[PERSON_NAME] - Silver Spring Health and Rehabilitation Center" at bounding box center [395, 314] width 242 height 19
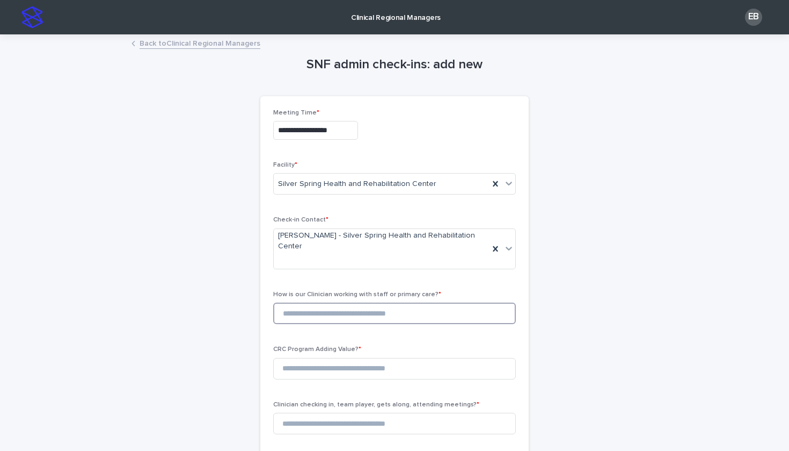
click at [338, 313] on input at bounding box center [394, 312] width 243 height 21
type input "*"
click at [338, 368] on input at bounding box center [394, 368] width 243 height 21
type input "*"
click at [337, 414] on input at bounding box center [394, 422] width 243 height 21
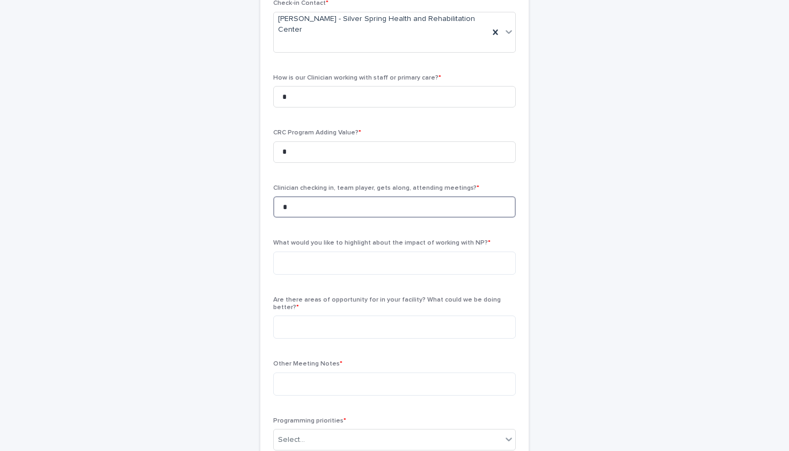
scroll to position [218, 0]
type input "*"
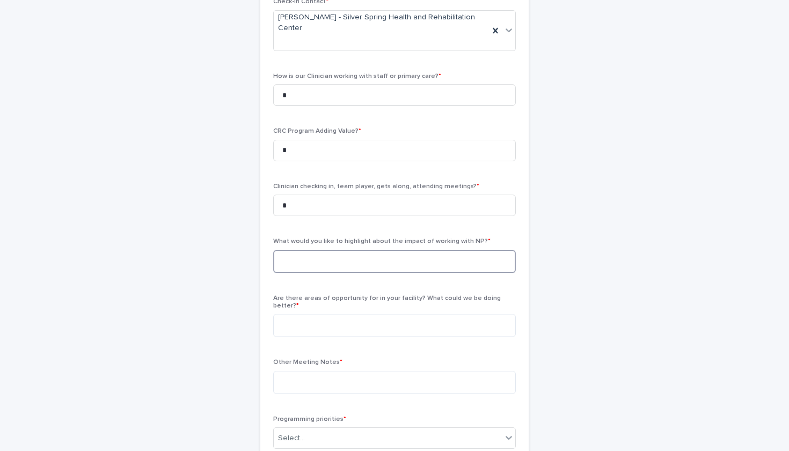
click at [365, 255] on textarea at bounding box center [394, 261] width 243 height 23
type textarea "**"
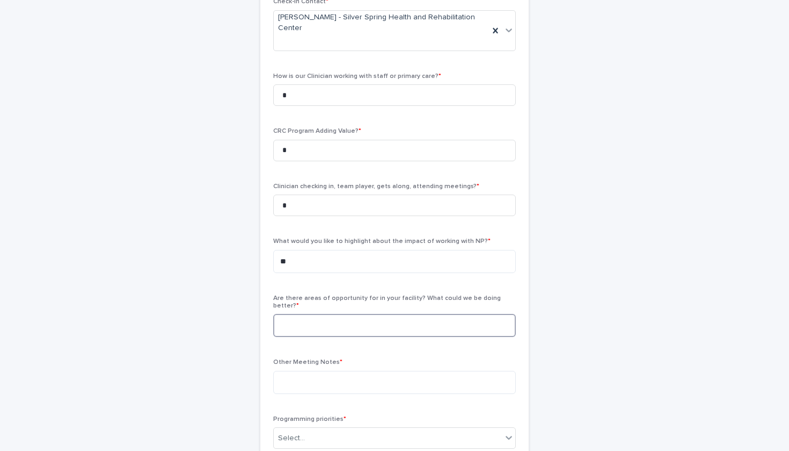
click at [354, 314] on textarea at bounding box center [394, 325] width 243 height 23
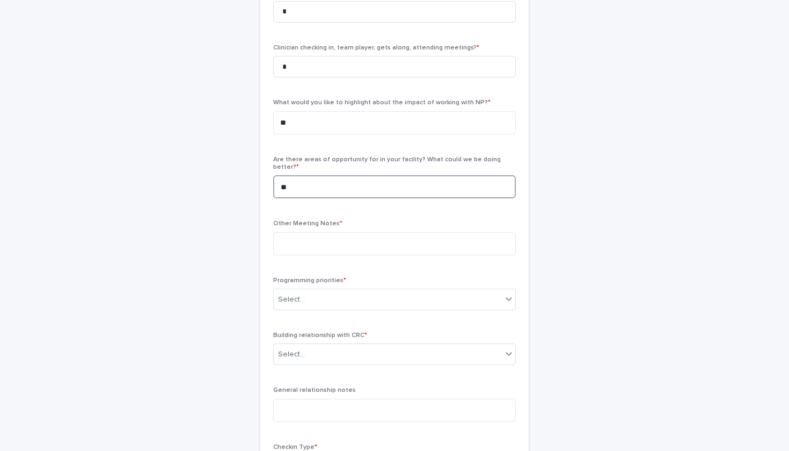
scroll to position [402, 0]
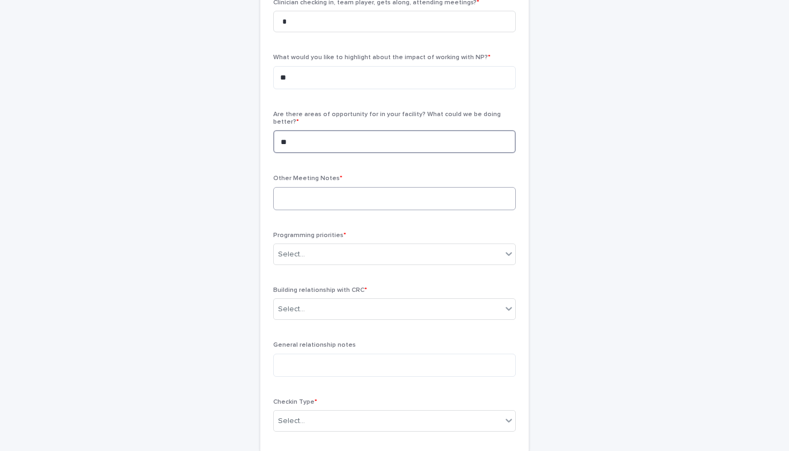
type textarea "**"
click at [359, 187] on textarea at bounding box center [394, 198] width 243 height 23
paste textarea "**********"
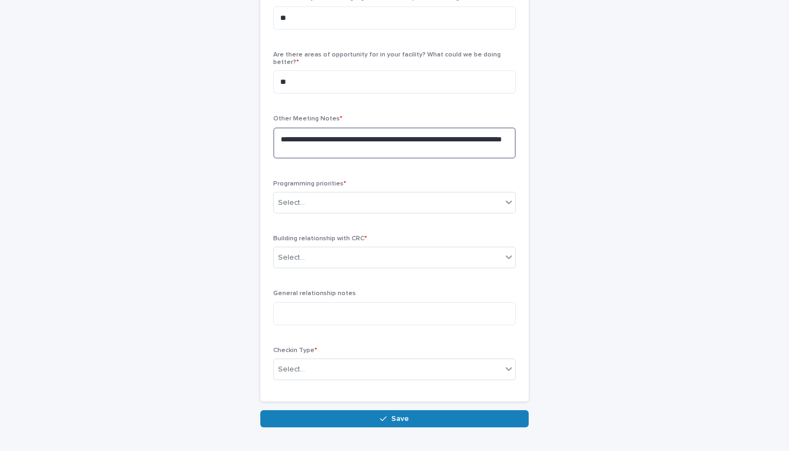
scroll to position [462, 0]
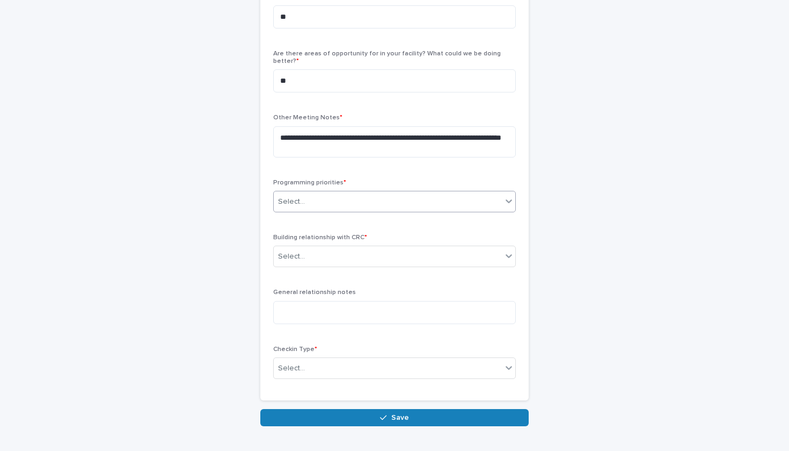
click at [329, 195] on div "Select..." at bounding box center [388, 202] width 228 height 18
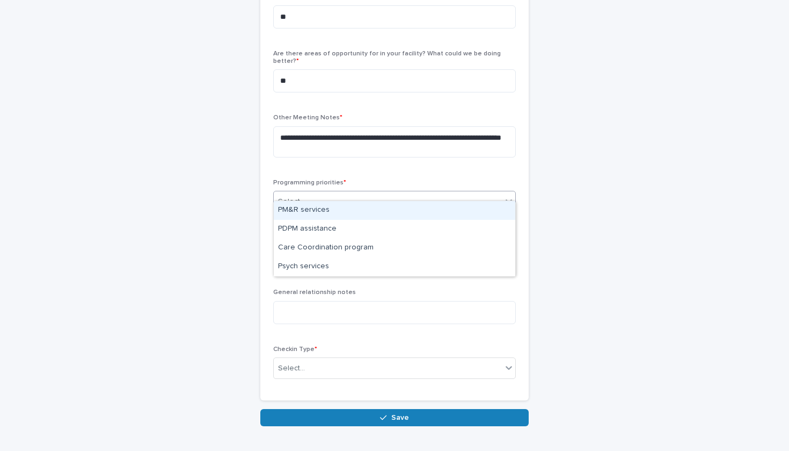
click at [331, 213] on div "PM&R services" at bounding box center [395, 210] width 242 height 19
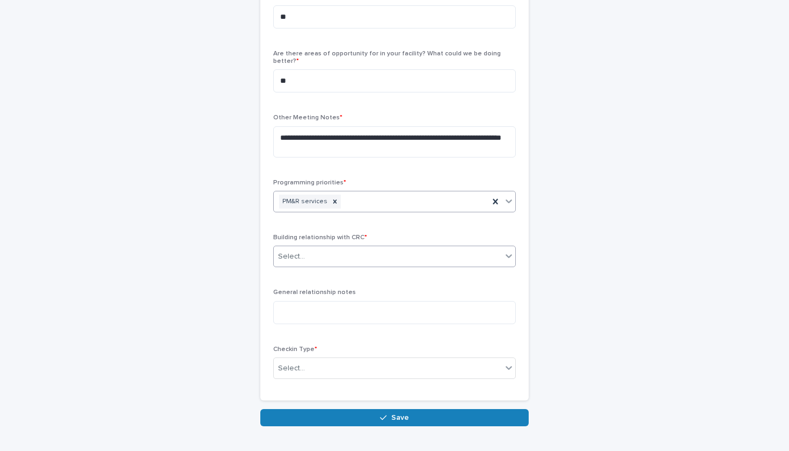
click at [328, 248] on div "Select..." at bounding box center [388, 257] width 228 height 18
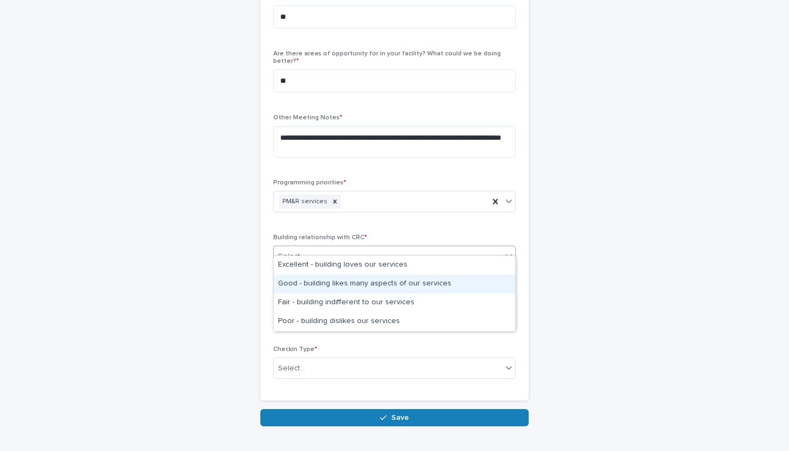
click at [323, 278] on div "Good - building likes many aspects of our services" at bounding box center [395, 283] width 242 height 19
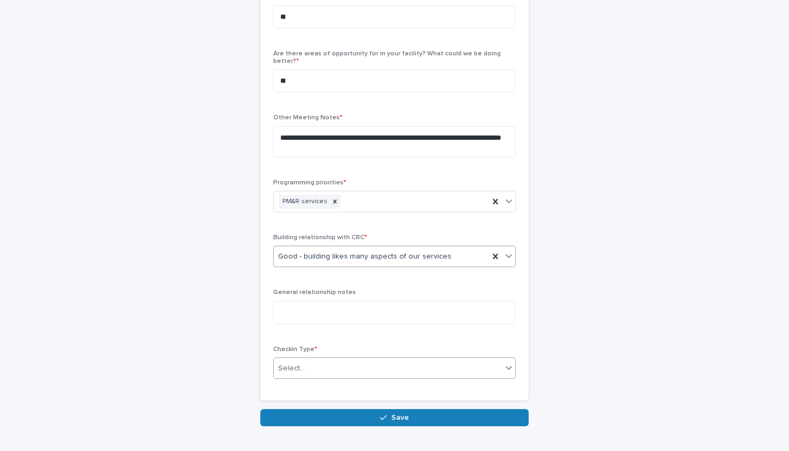
click at [316, 359] on div "Select..." at bounding box center [388, 368] width 228 height 18
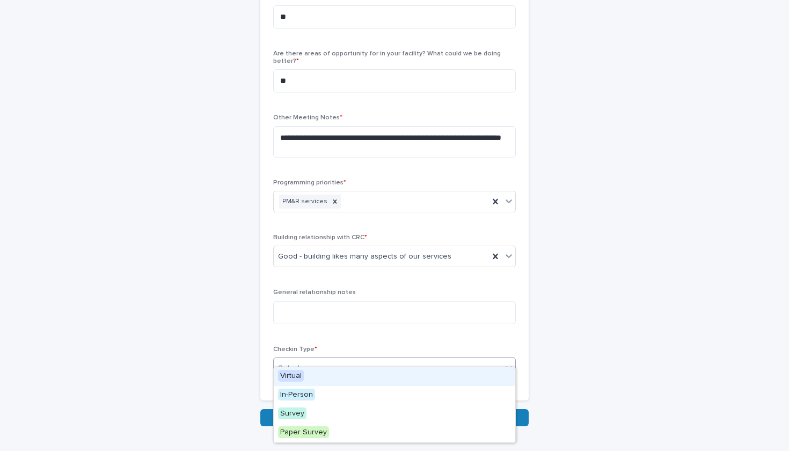
click at [316, 375] on div "Virtual" at bounding box center [395, 376] width 242 height 19
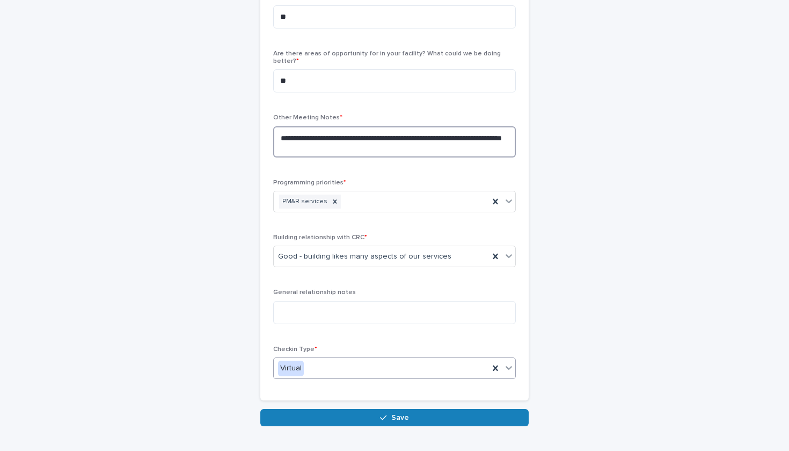
click at [408, 136] on textarea "**********" at bounding box center [394, 141] width 243 height 31
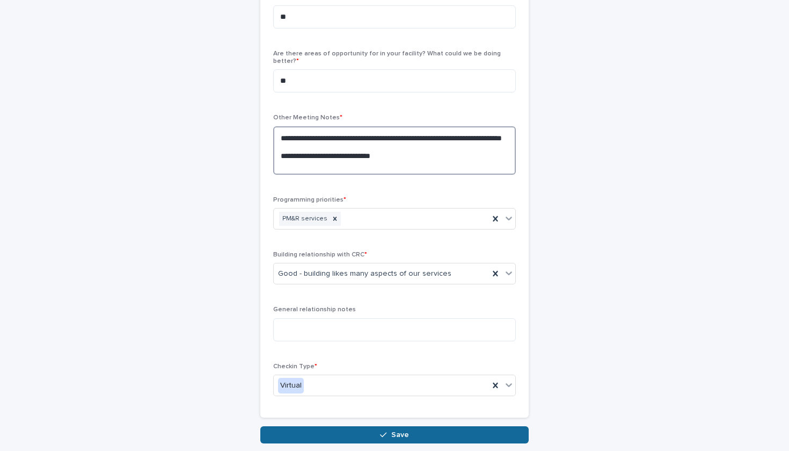
type textarea "**********"
click at [384, 431] on icon "button" at bounding box center [383, 435] width 6 height 8
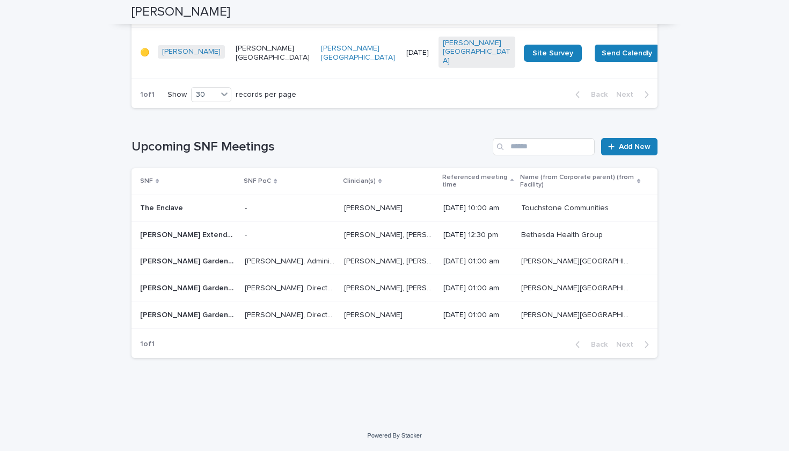
click at [633, 161] on div "Upcoming SNF Meetings Add New SNF SNF PoC Clinician(s) Referenced meeting time …" at bounding box center [395, 248] width 526 height 220
click at [634, 149] on span "Add New" at bounding box center [635, 147] width 32 height 8
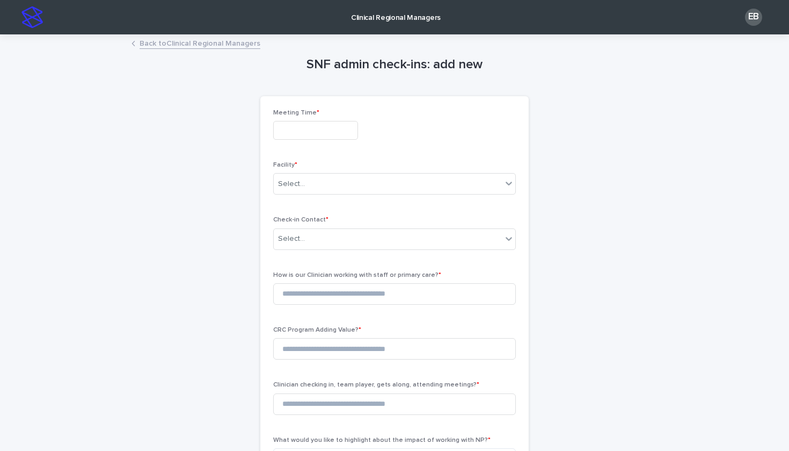
click at [298, 121] on input "text" at bounding box center [315, 130] width 85 height 19
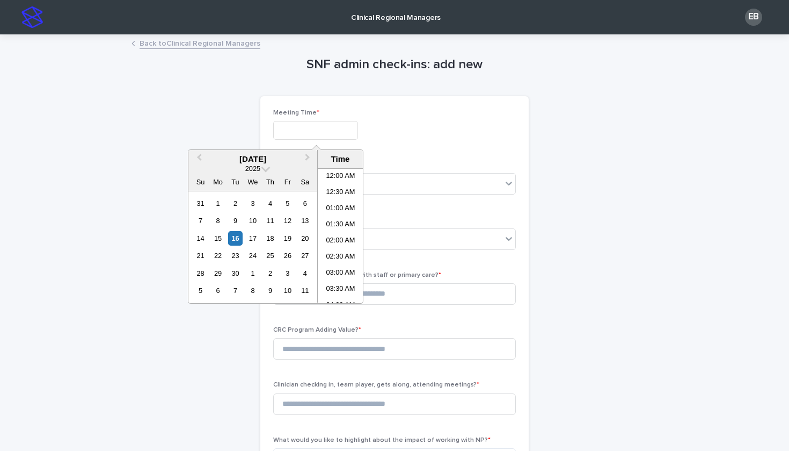
scroll to position [424, 0]
click at [237, 234] on div "16" at bounding box center [235, 238] width 14 height 14
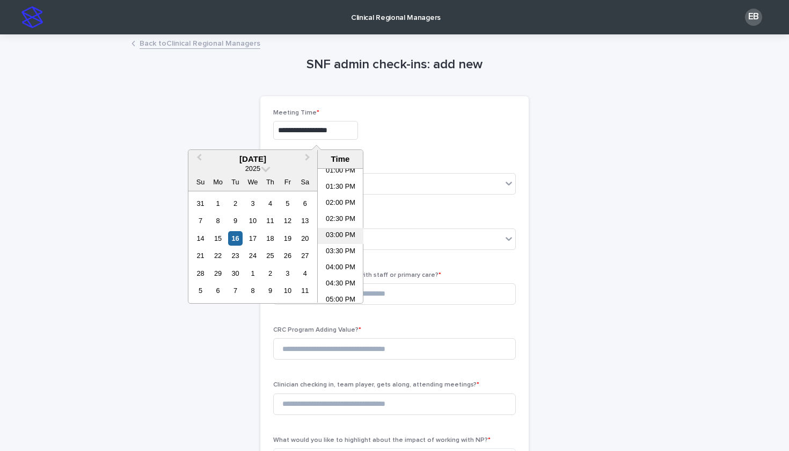
click at [339, 231] on li "03:00 PM" at bounding box center [341, 236] width 46 height 16
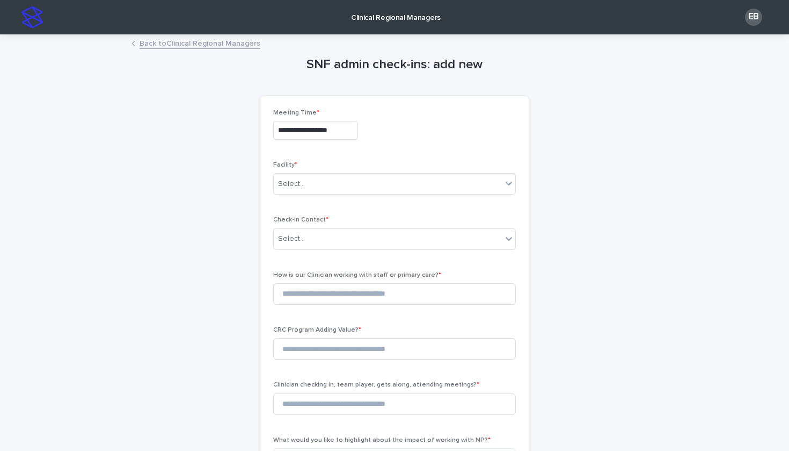
type input "**********"
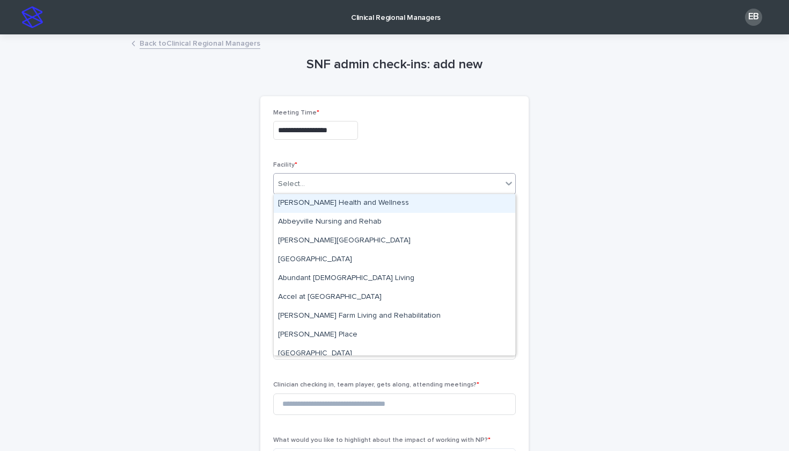
click at [293, 185] on div "Select..." at bounding box center [291, 183] width 27 height 11
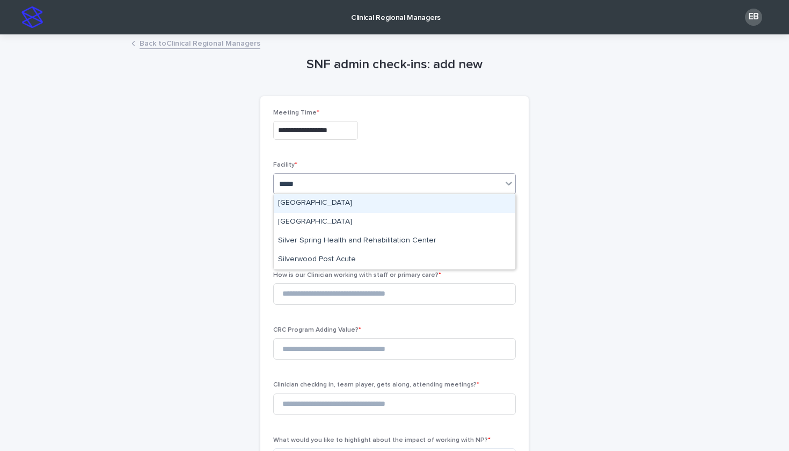
type input "******"
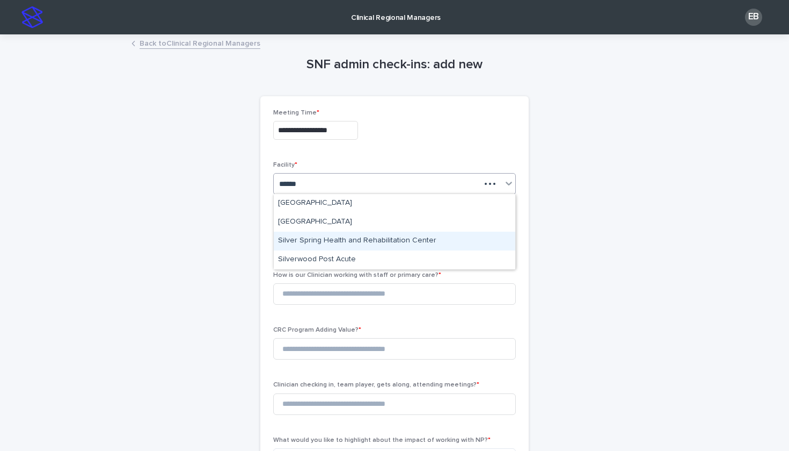
click at [331, 237] on div "Silver Spring Health and Rehabilitation Center" at bounding box center [395, 240] width 242 height 19
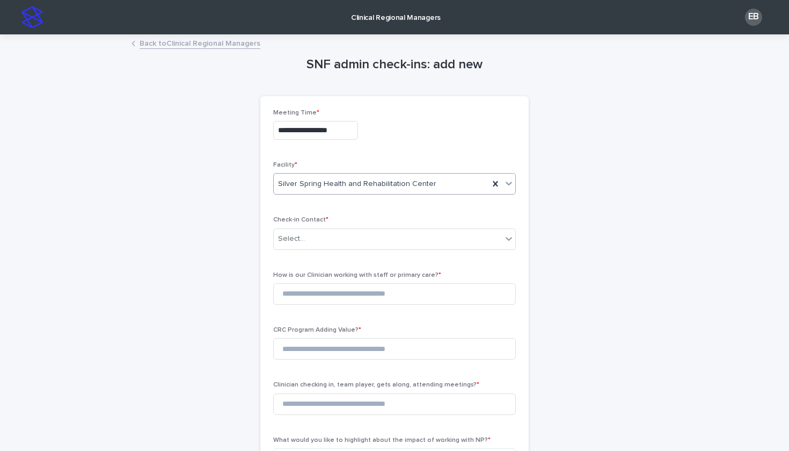
click at [331, 237] on div "Select..." at bounding box center [388, 239] width 228 height 18
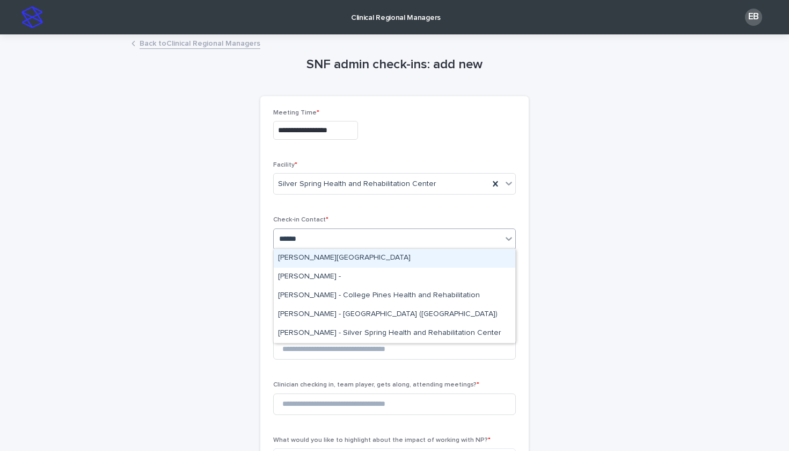
type input "*******"
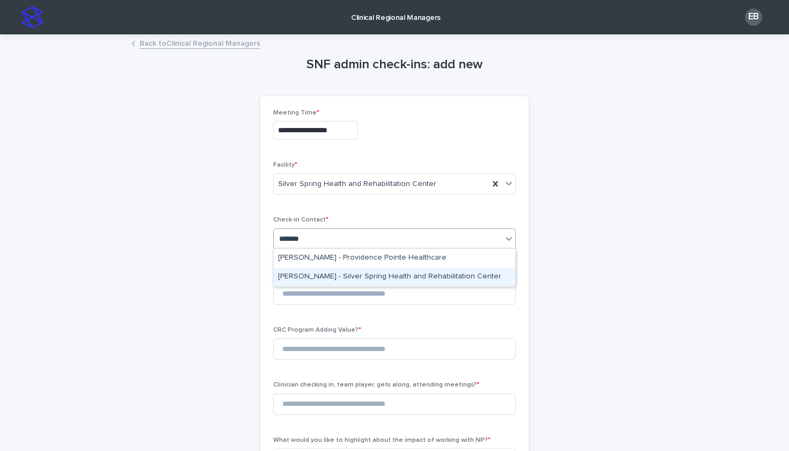
click at [411, 273] on div "[PERSON_NAME] - Silver Spring Health and Rehabilitation Center" at bounding box center [395, 276] width 242 height 19
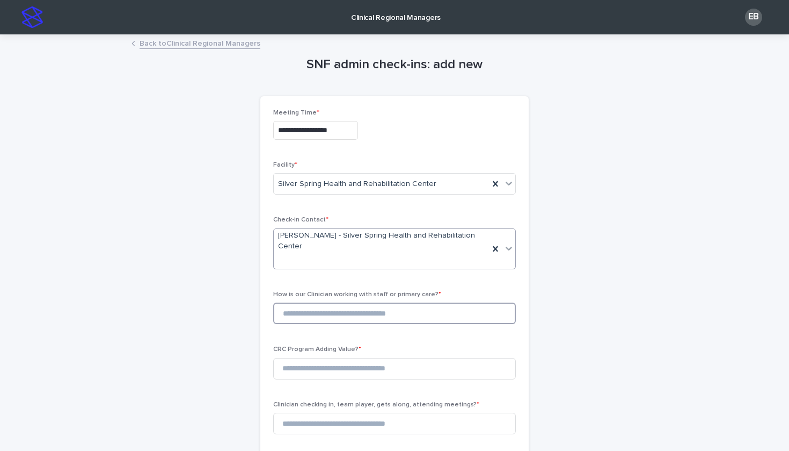
click at [374, 302] on input at bounding box center [394, 312] width 243 height 21
type input "*"
click at [360, 358] on input at bounding box center [394, 368] width 243 height 21
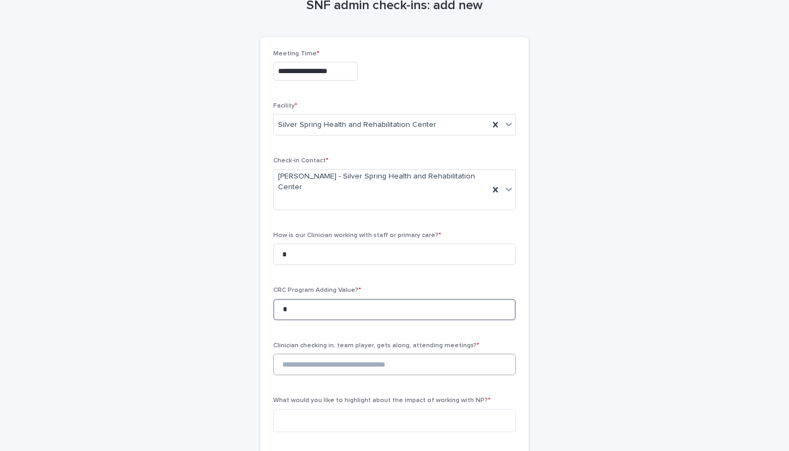
type input "*"
click at [359, 353] on input at bounding box center [394, 363] width 243 height 21
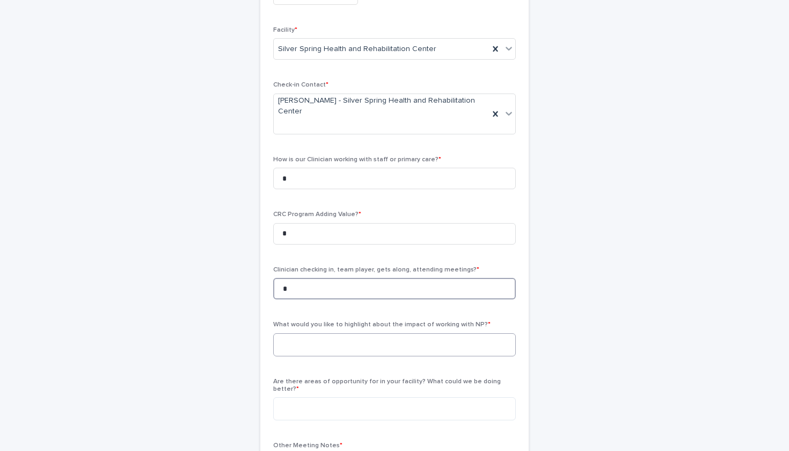
type input "*"
click at [362, 333] on textarea at bounding box center [394, 344] width 243 height 23
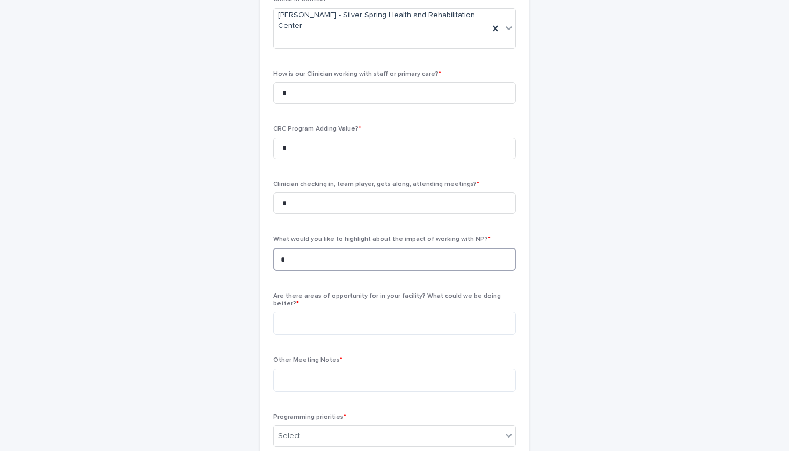
scroll to position [221, 0]
type textarea "*"
click at [378, 311] on textarea at bounding box center [394, 322] width 243 height 23
type textarea "**"
click at [371, 247] on textarea "*" at bounding box center [394, 258] width 243 height 23
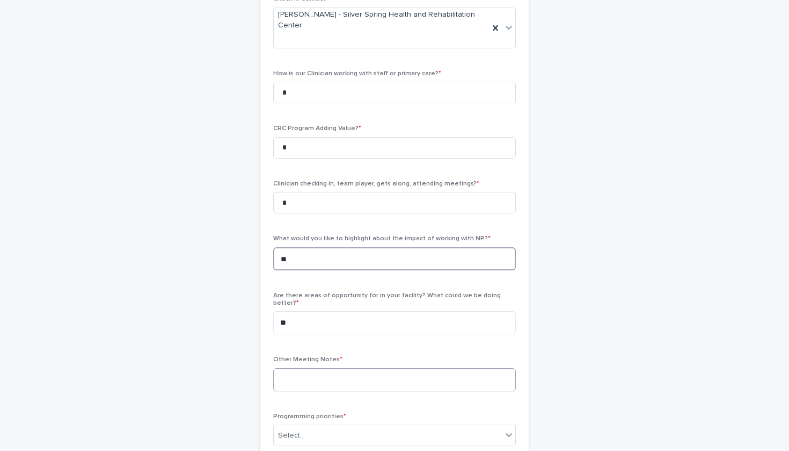
type textarea "**"
click at [361, 368] on textarea at bounding box center [394, 379] width 243 height 23
paste textarea "**********"
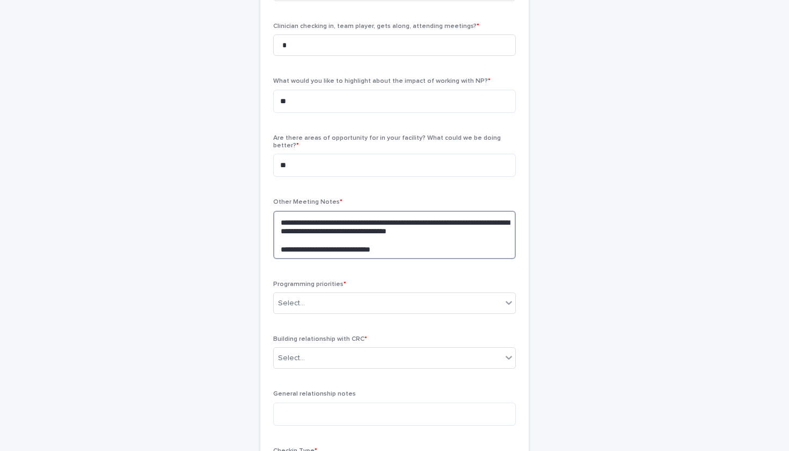
scroll to position [378, 0]
type textarea "**********"
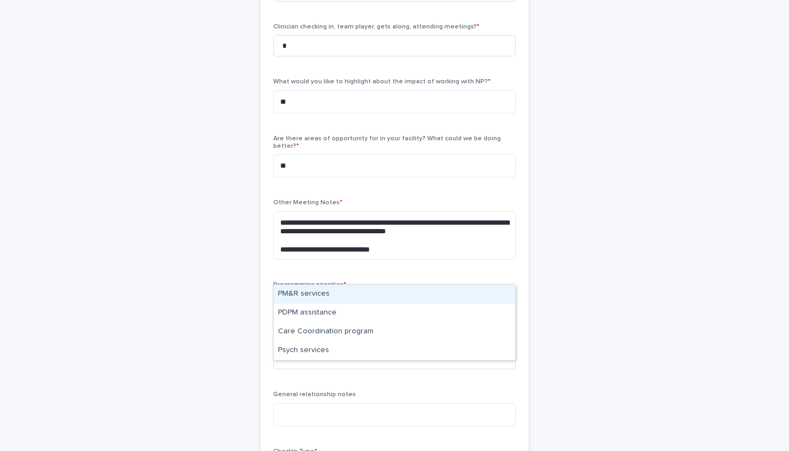
click at [320, 295] on div "Select..." at bounding box center [388, 304] width 228 height 18
click at [320, 294] on div "PM&R services" at bounding box center [395, 294] width 242 height 19
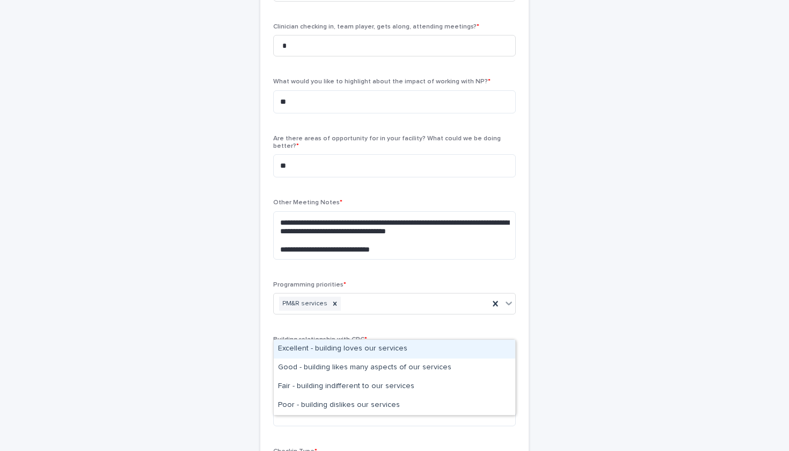
click at [320, 350] on div "Select..." at bounding box center [388, 359] width 228 height 18
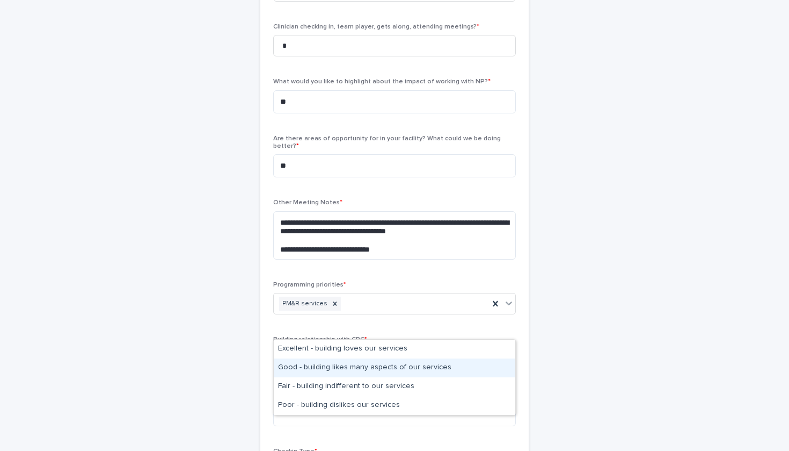
click at [319, 363] on div "Good - building likes many aspects of our services" at bounding box center [395, 367] width 242 height 19
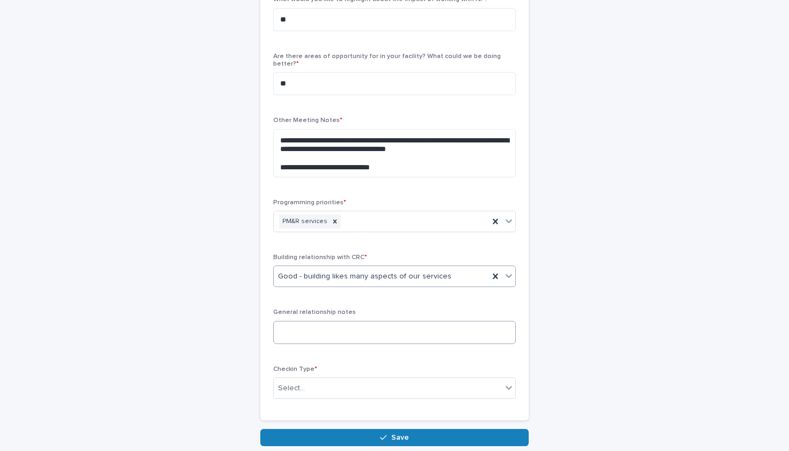
scroll to position [491, 0]
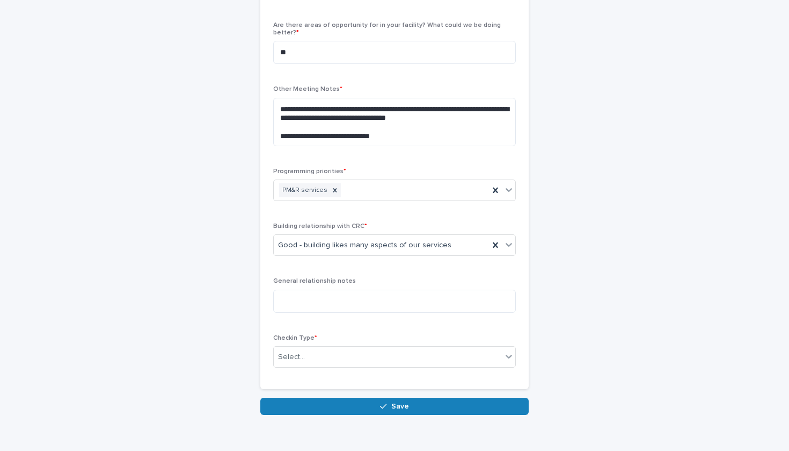
click at [334, 338] on div "Checkin Type * Select..." at bounding box center [394, 355] width 243 height 42
click at [339, 348] on div "Select..." at bounding box center [388, 357] width 228 height 18
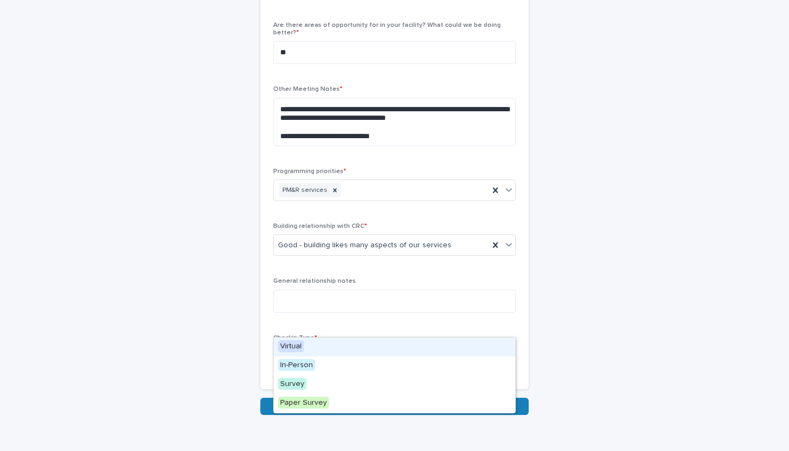
click at [332, 347] on div "Virtual" at bounding box center [395, 346] width 242 height 19
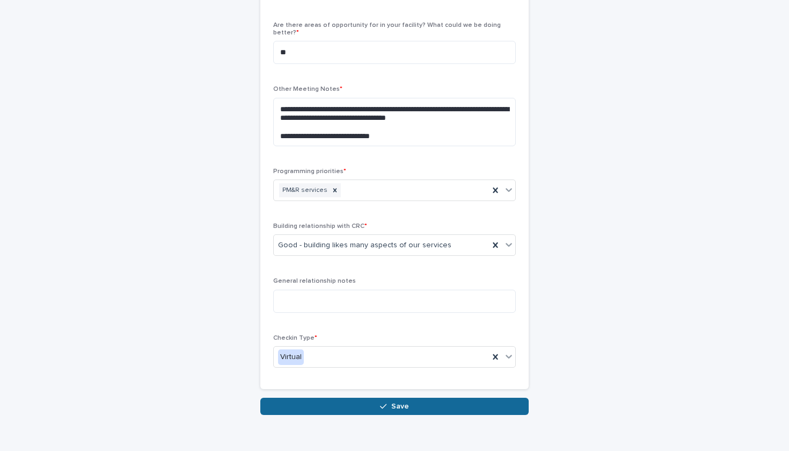
click at [358, 397] on button "Save" at bounding box center [394, 405] width 269 height 17
